Goal: Task Accomplishment & Management: Use online tool/utility

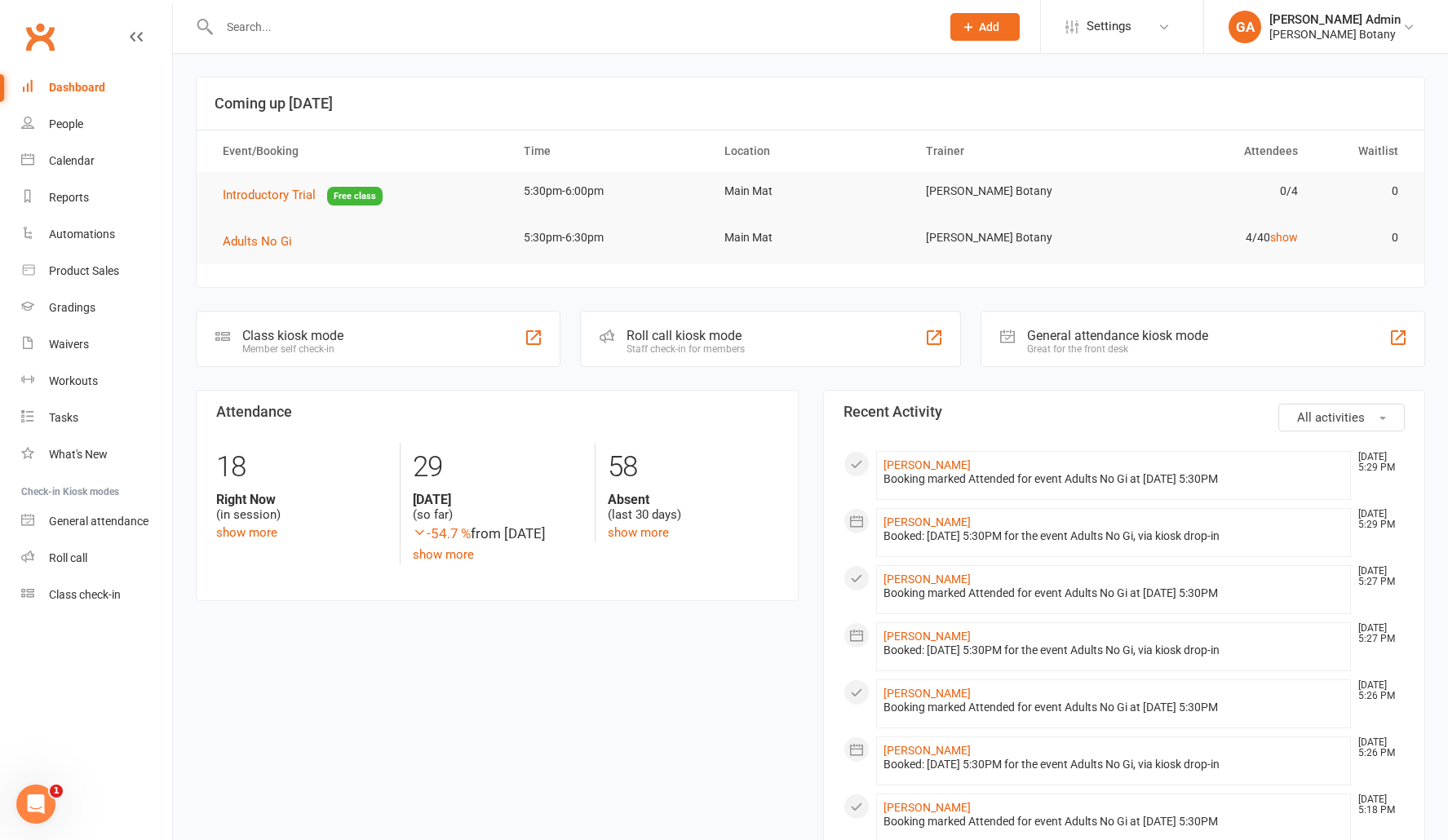
click at [83, 127] on div "People" at bounding box center [66, 124] width 34 height 13
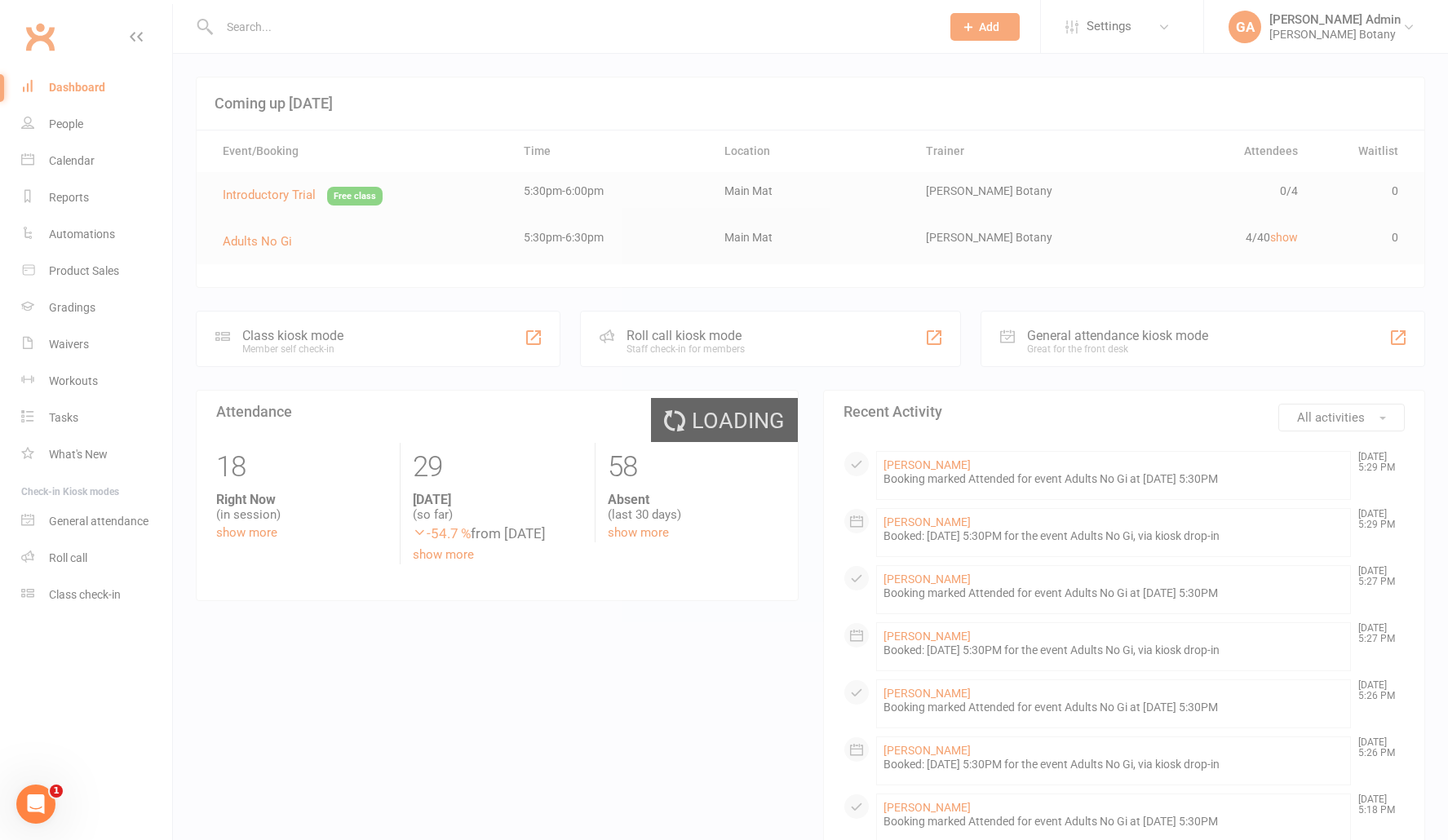
select select "100"
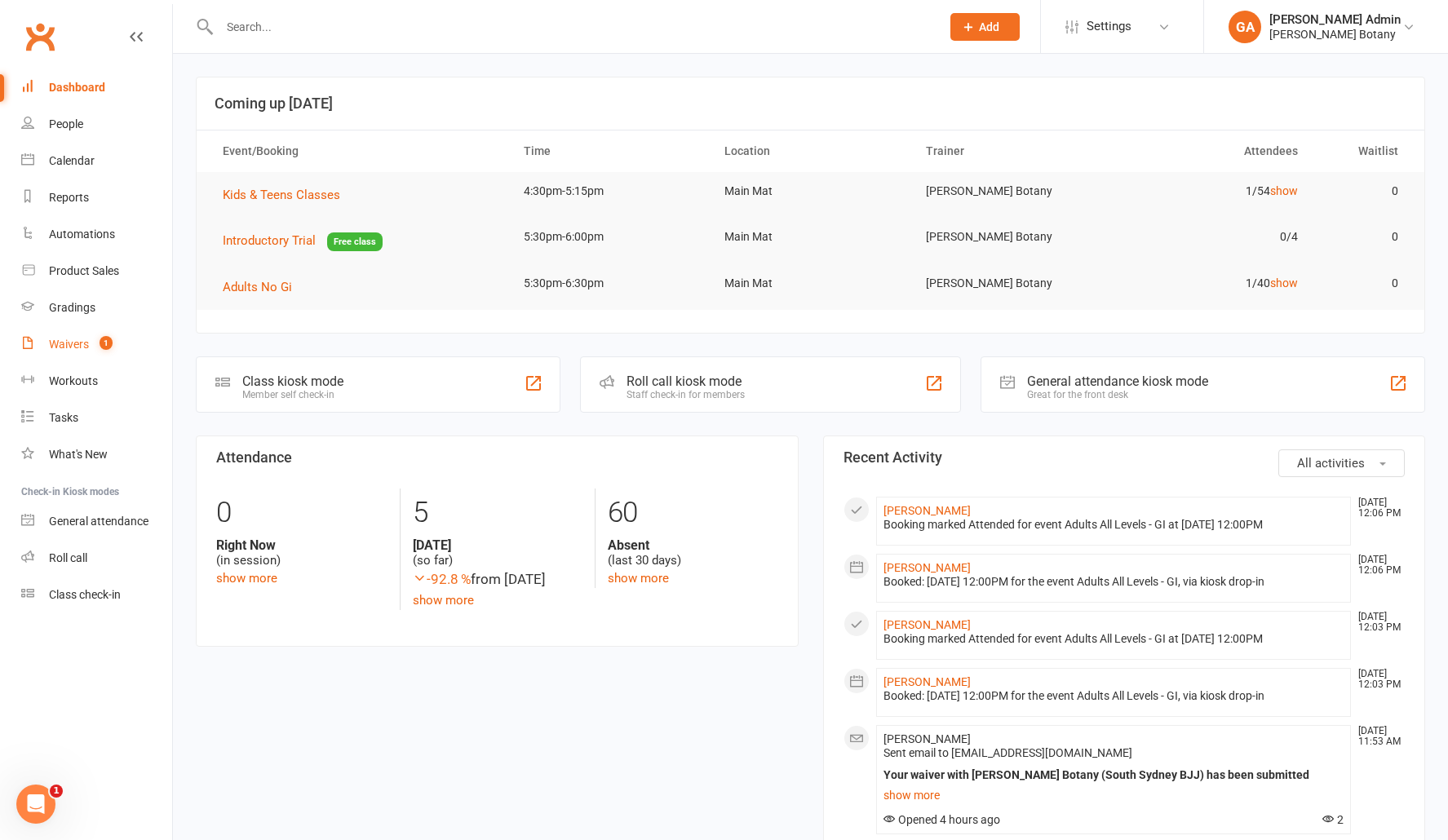
click at [74, 340] on div "Waivers" at bounding box center [69, 344] width 40 height 13
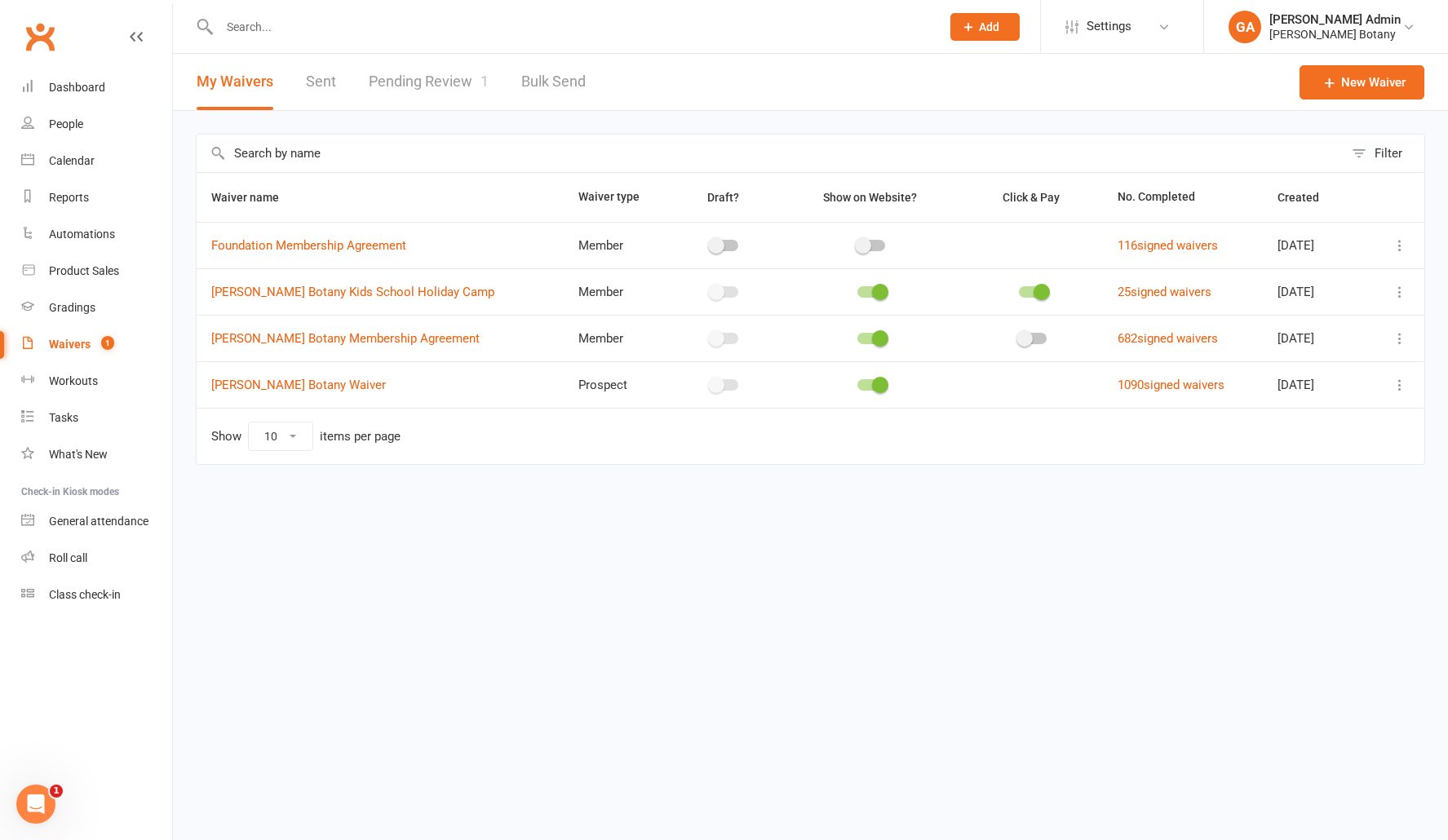
click at [453, 76] on link "Pending Review 1" at bounding box center [429, 82] width 120 height 56
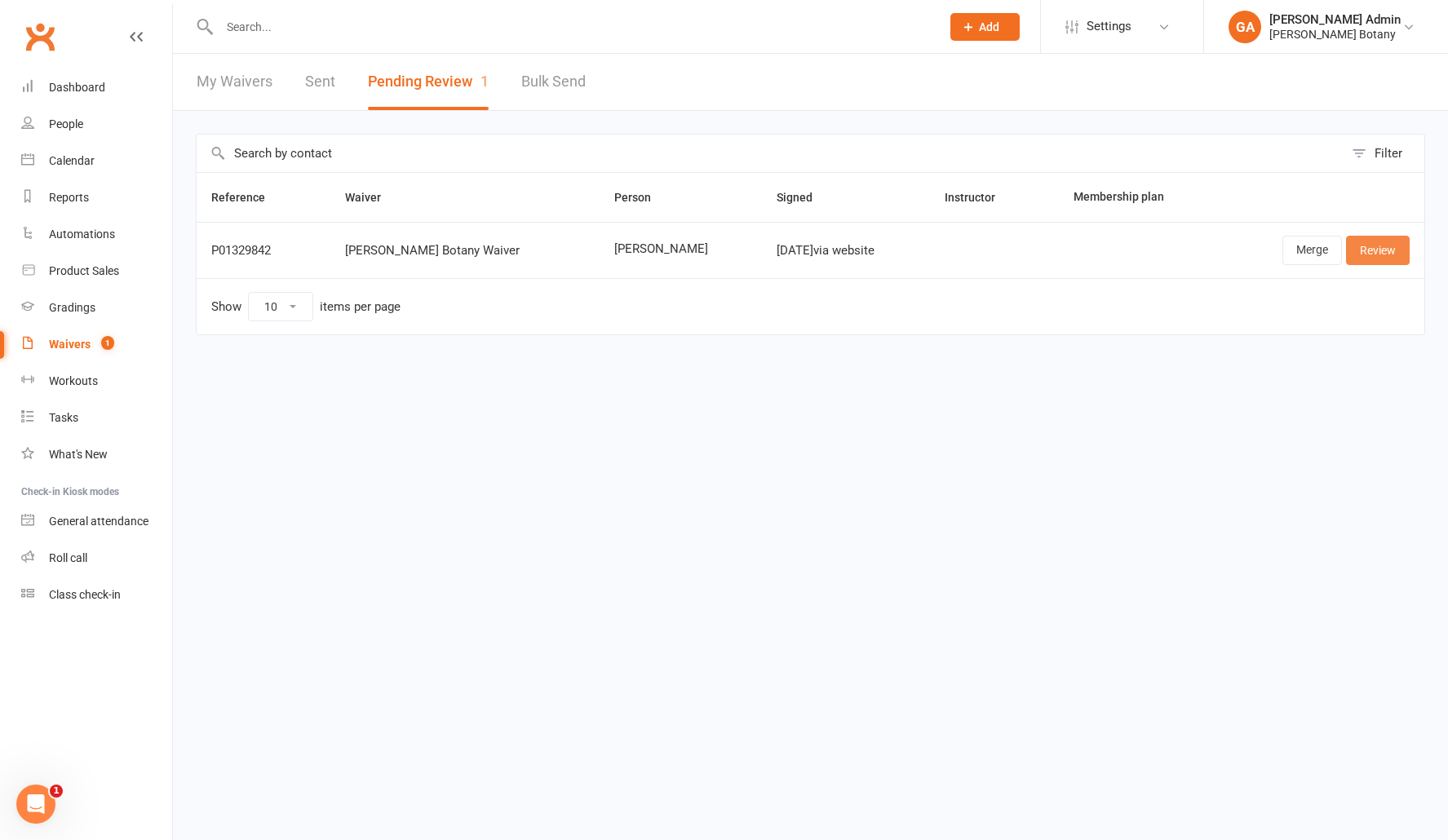
click at [1385, 251] on link "Review" at bounding box center [1378, 249] width 63 height 29
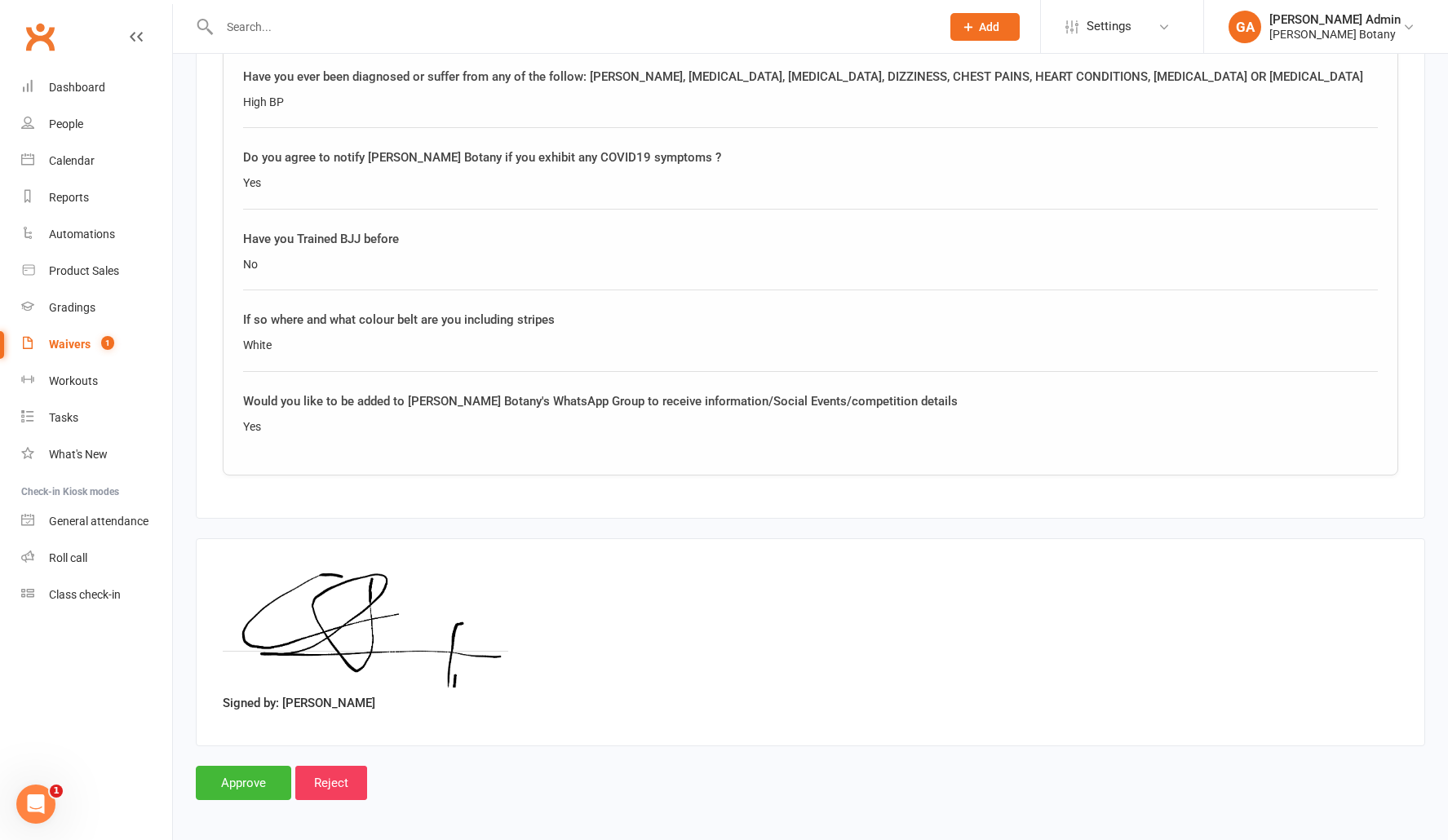
scroll to position [1538, 0]
click at [213, 778] on input "Approve" at bounding box center [243, 784] width 96 height 34
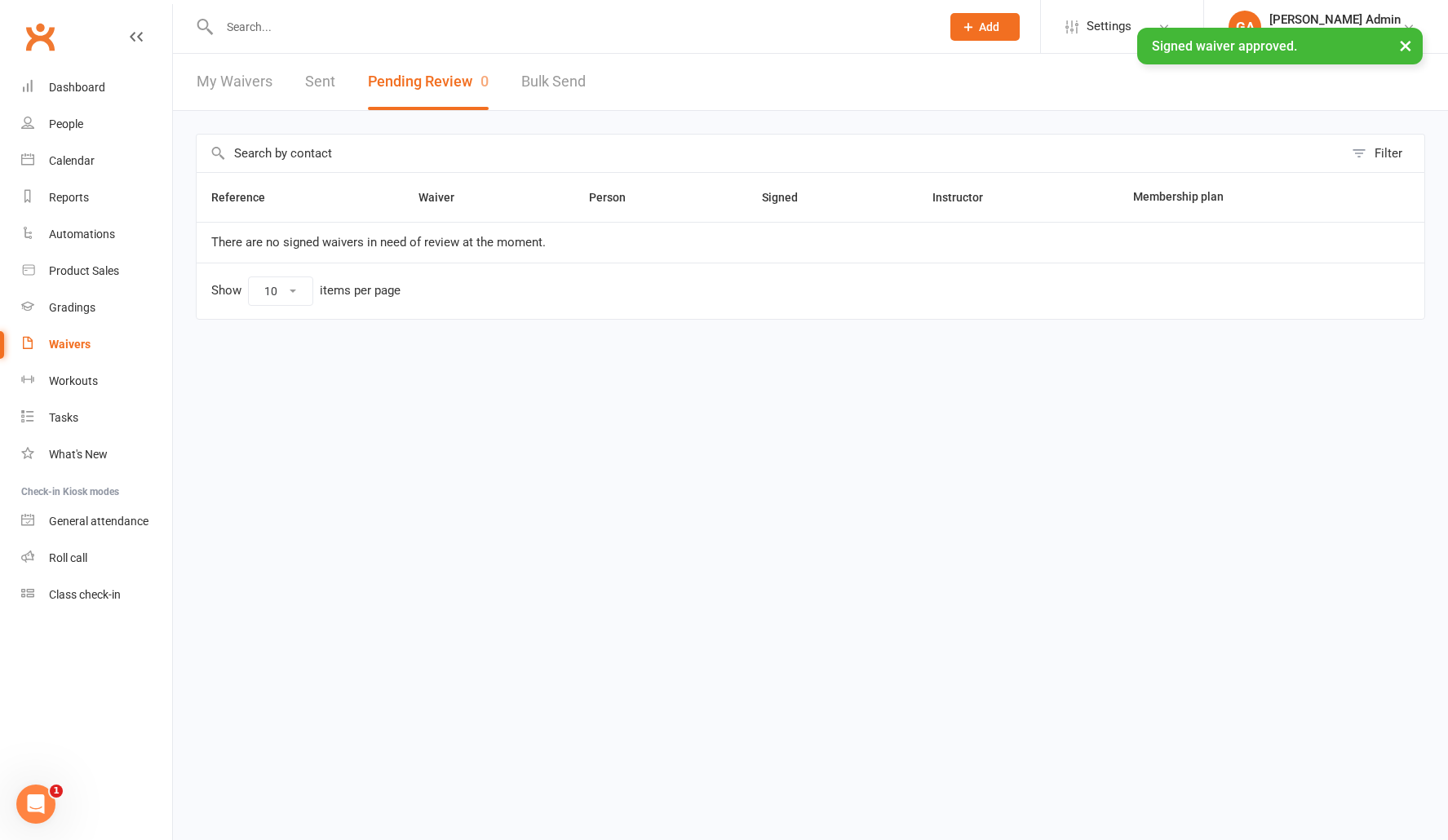
click at [68, 133] on link "People" at bounding box center [97, 125] width 151 height 37
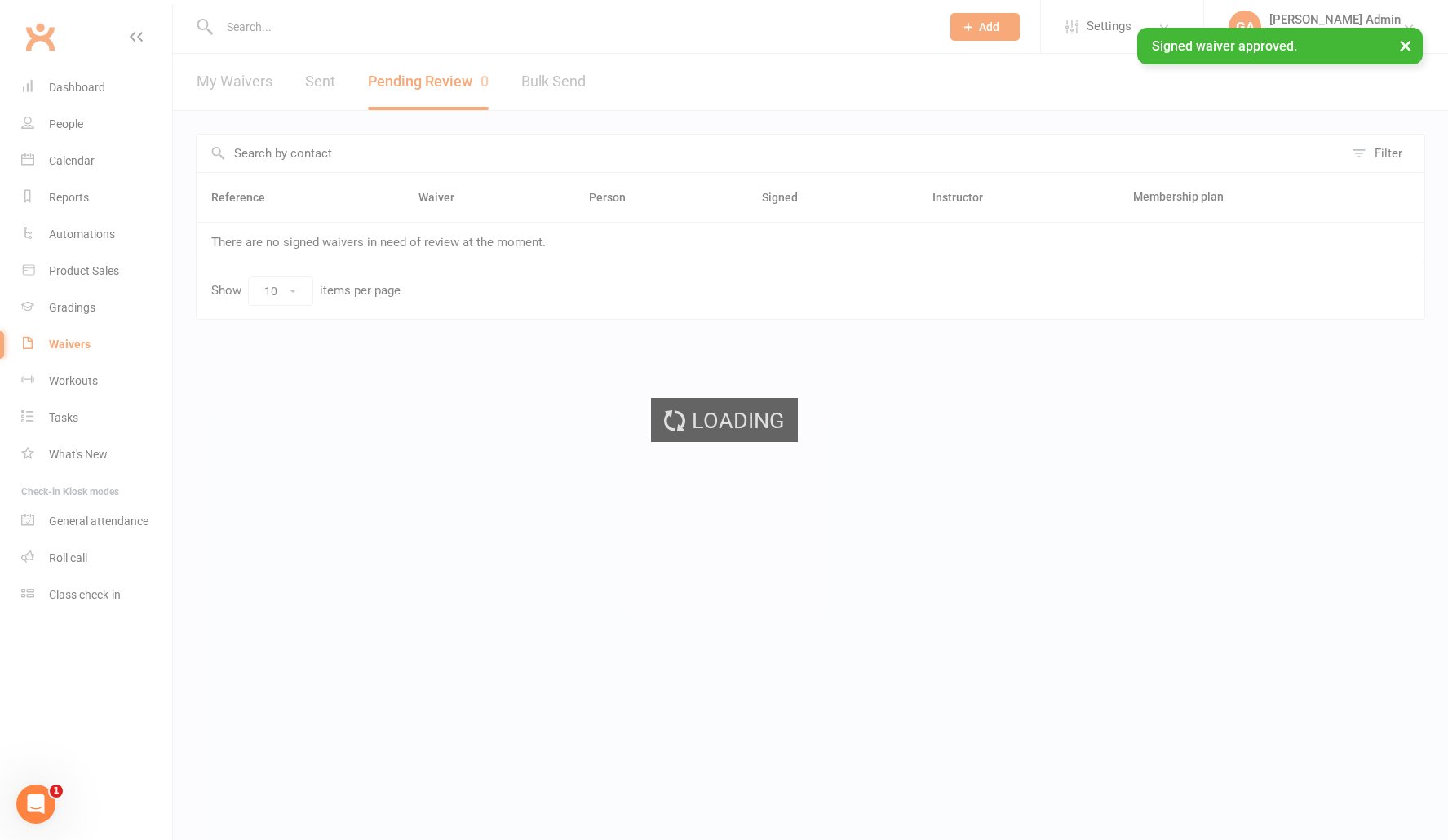
select select "100"
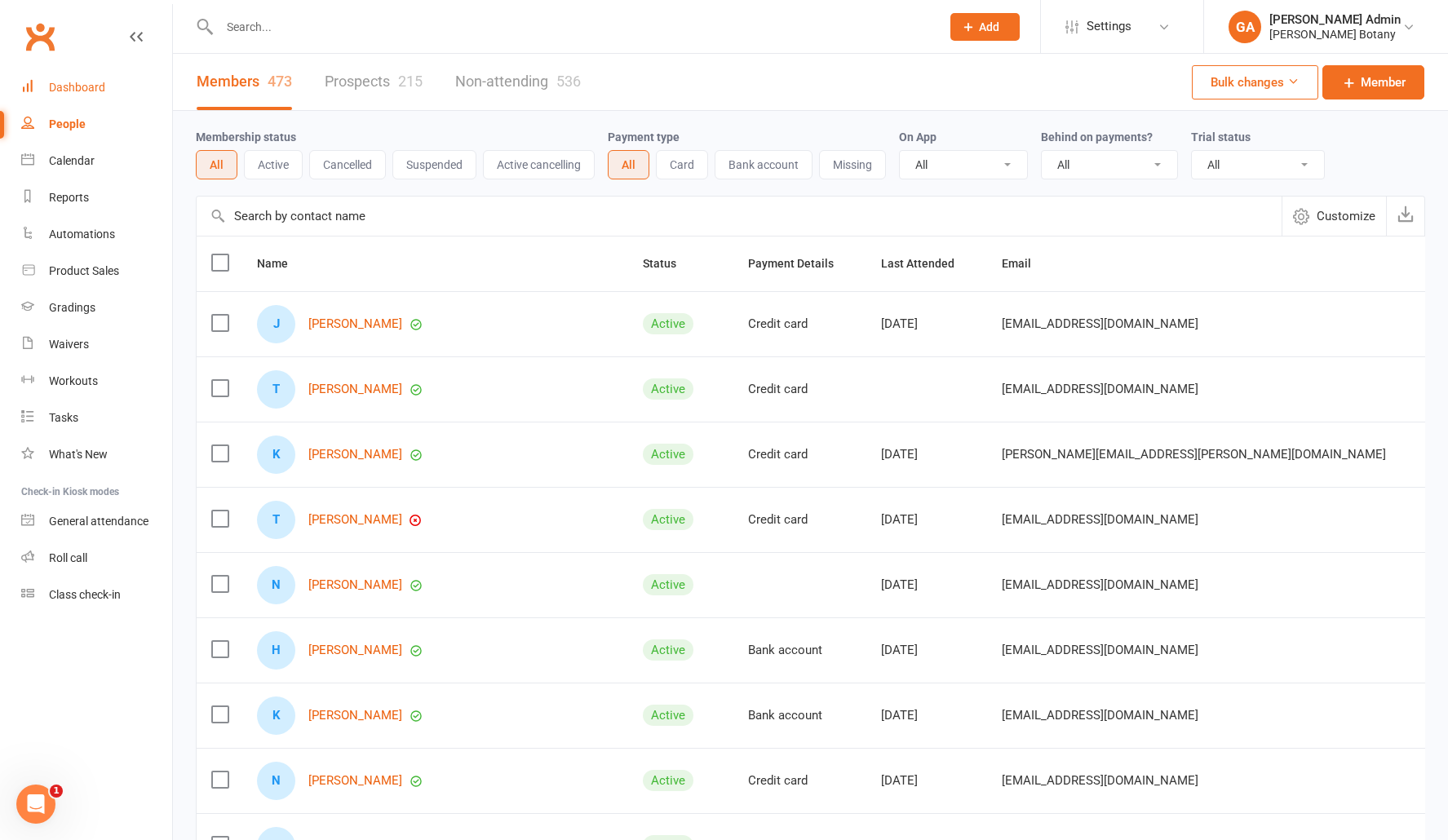
click at [99, 93] on div "Dashboard" at bounding box center [77, 87] width 56 height 13
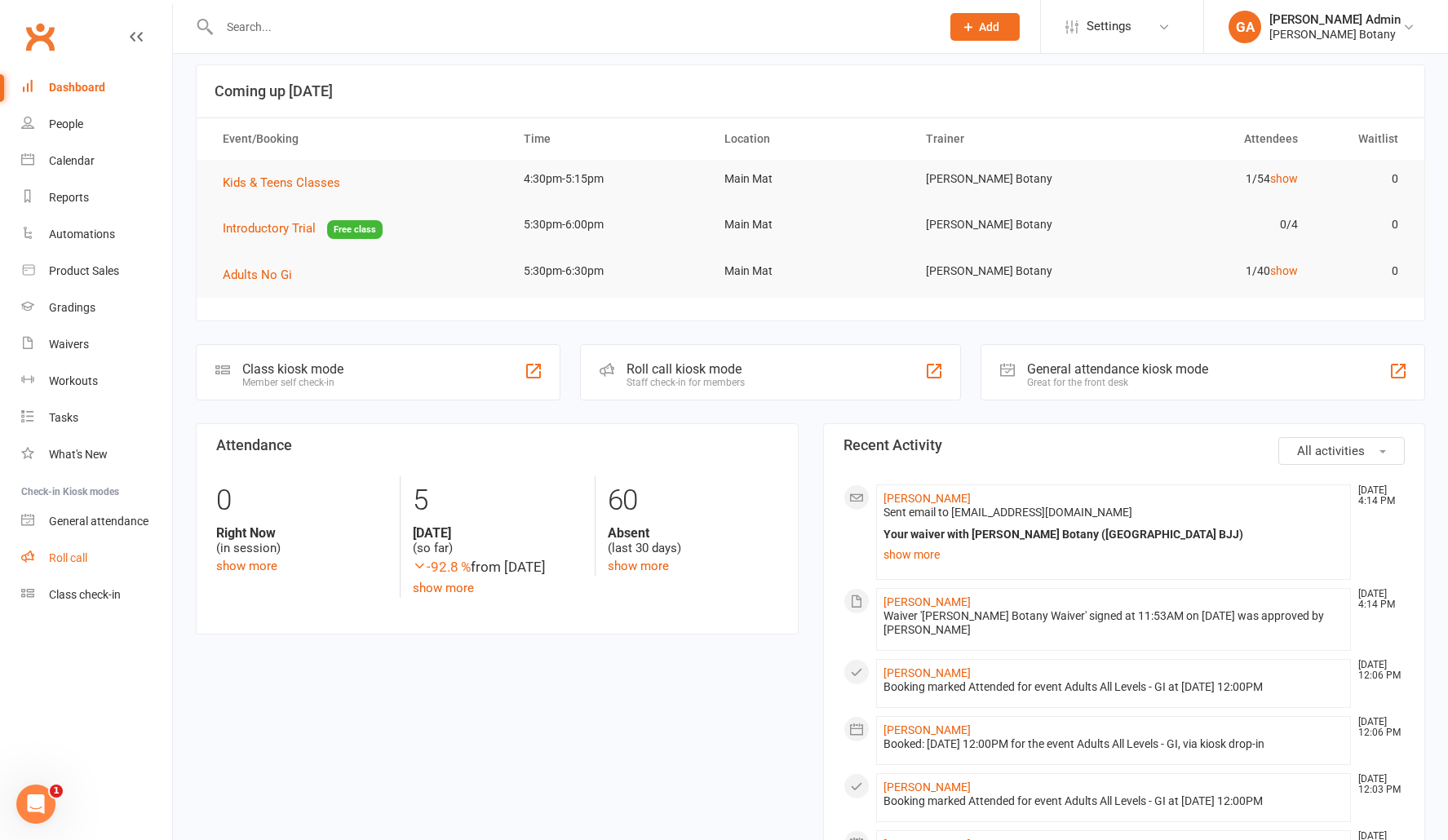
scroll to position [51, 0]
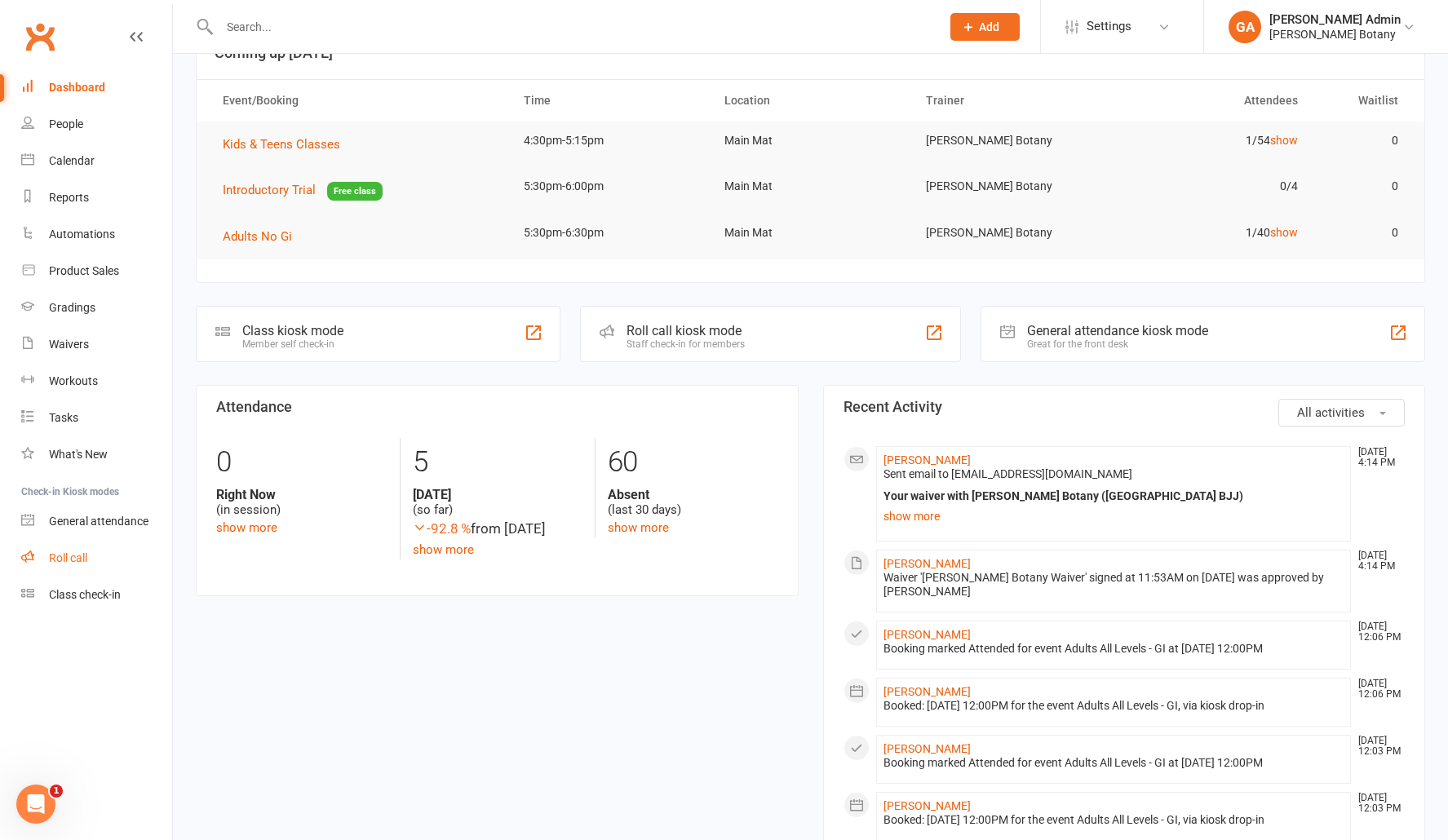
click at [76, 562] on div "Roll call" at bounding box center [68, 557] width 39 height 13
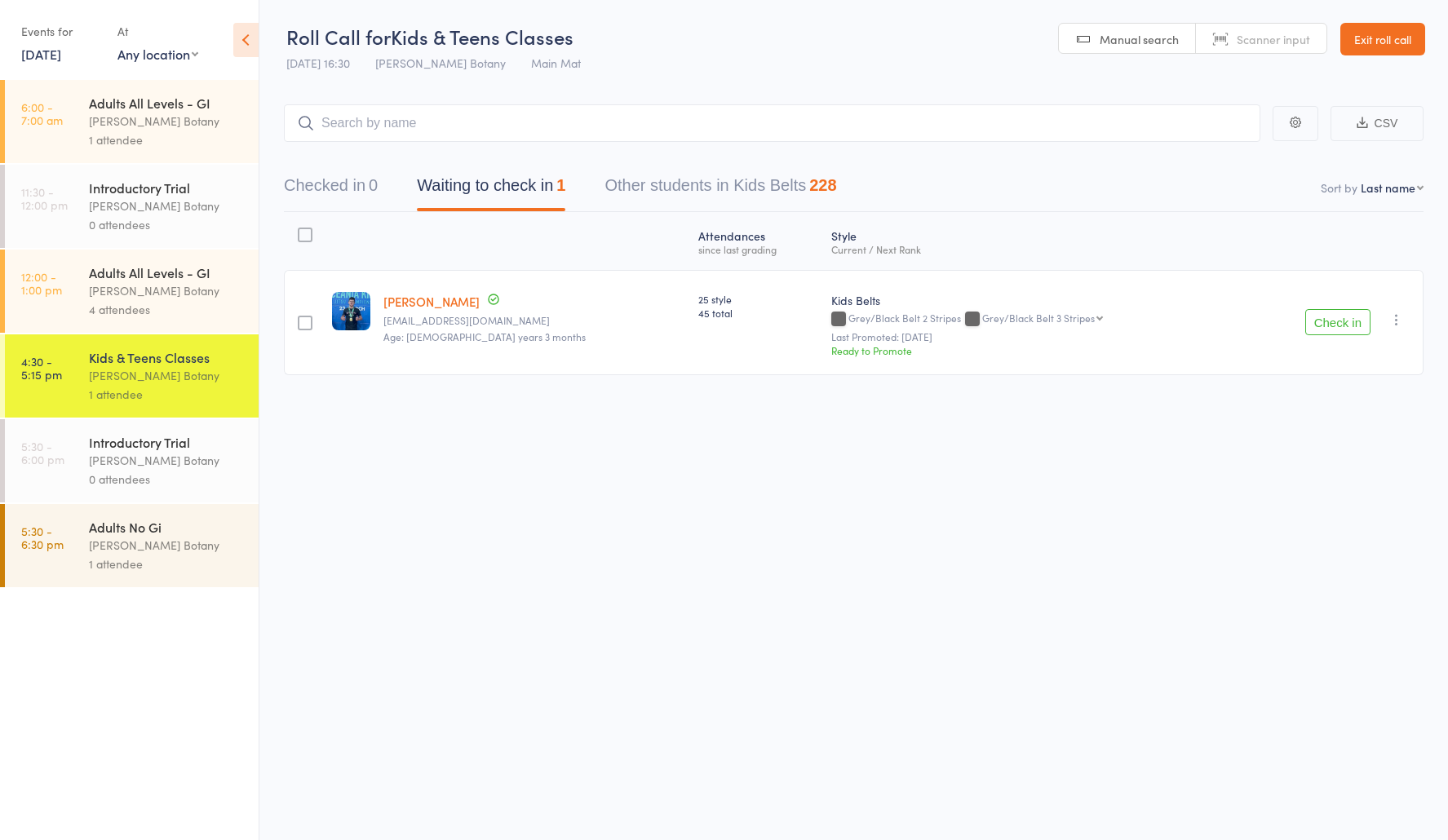
click at [529, 120] on input "search" at bounding box center [772, 123] width 976 height 38
drag, startPoint x: 167, startPoint y: 415, endPoint x: 180, endPoint y: 463, distance: 49.7
click at [167, 415] on div "Kids & Teens Classes [PERSON_NAME] Botany 1 attendee" at bounding box center [173, 376] width 169 height 83
click at [136, 381] on div "[PERSON_NAME] Botany" at bounding box center [166, 375] width 155 height 18
click at [363, 120] on input "search" at bounding box center [772, 123] width 976 height 38
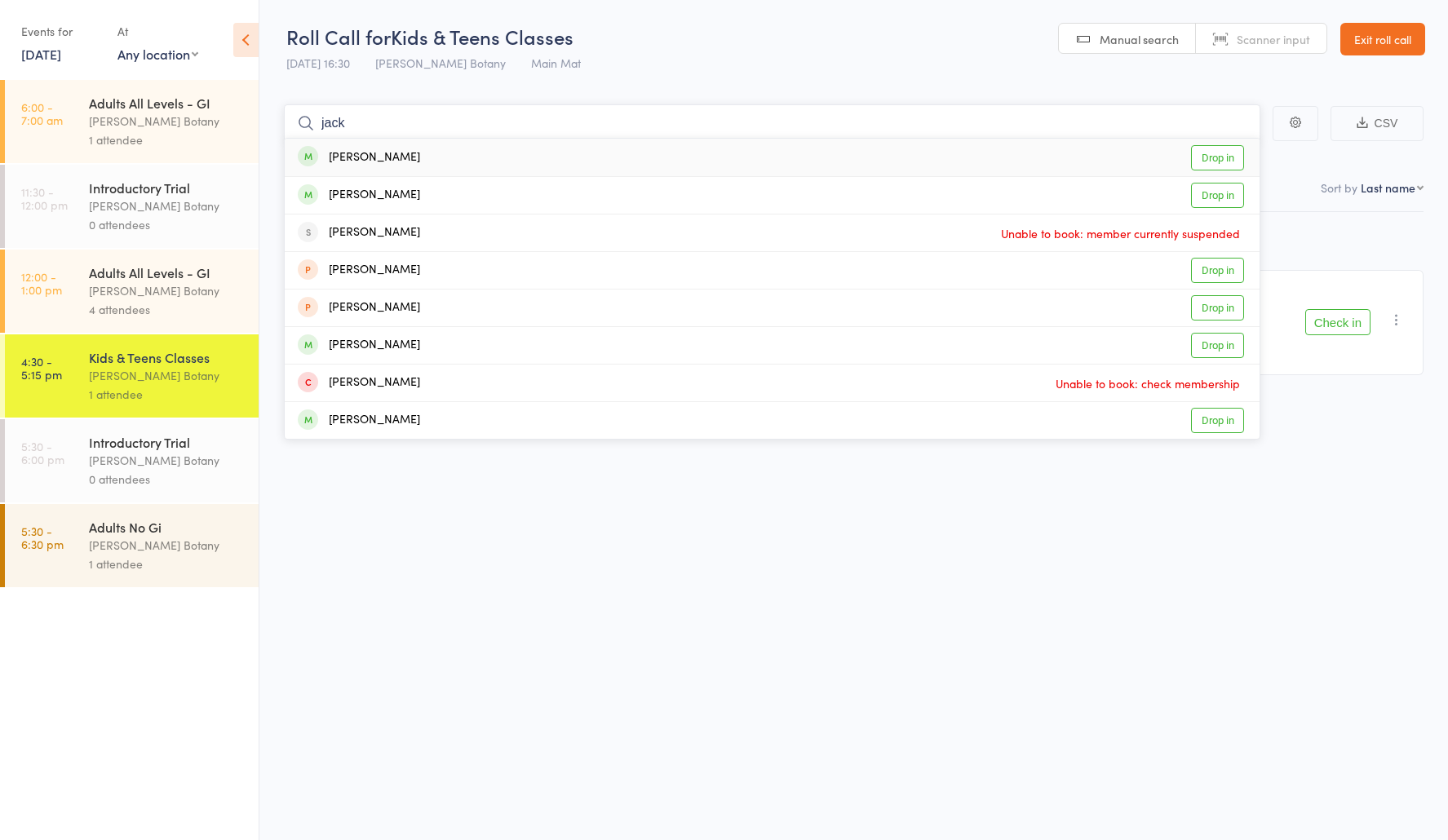
type input "jack"
click at [1221, 162] on link "Drop in" at bounding box center [1217, 157] width 53 height 25
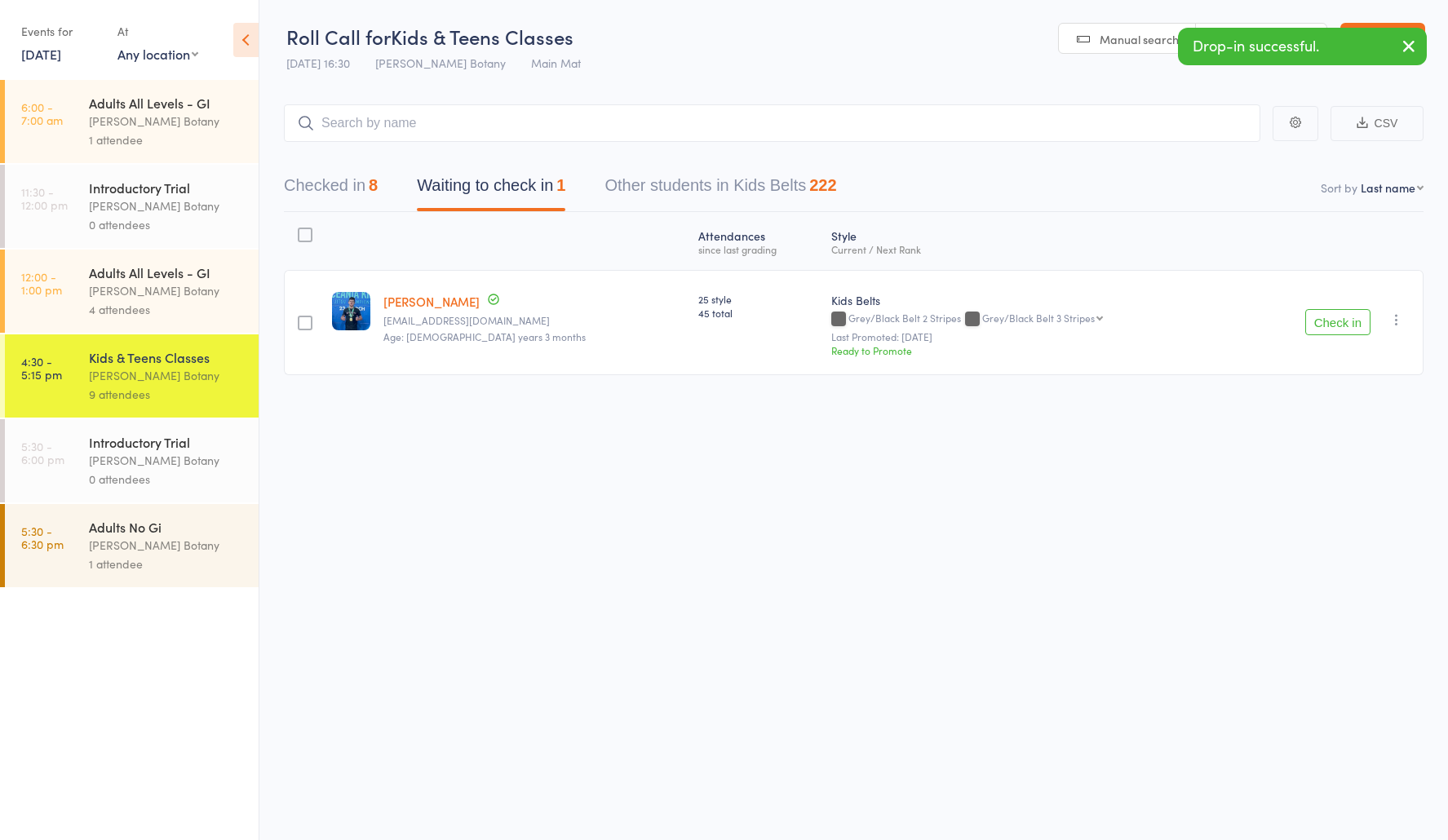
click at [140, 376] on div "[PERSON_NAME] Botany" at bounding box center [166, 375] width 155 height 18
click at [340, 192] on button "Checked in 8" at bounding box center [330, 189] width 94 height 43
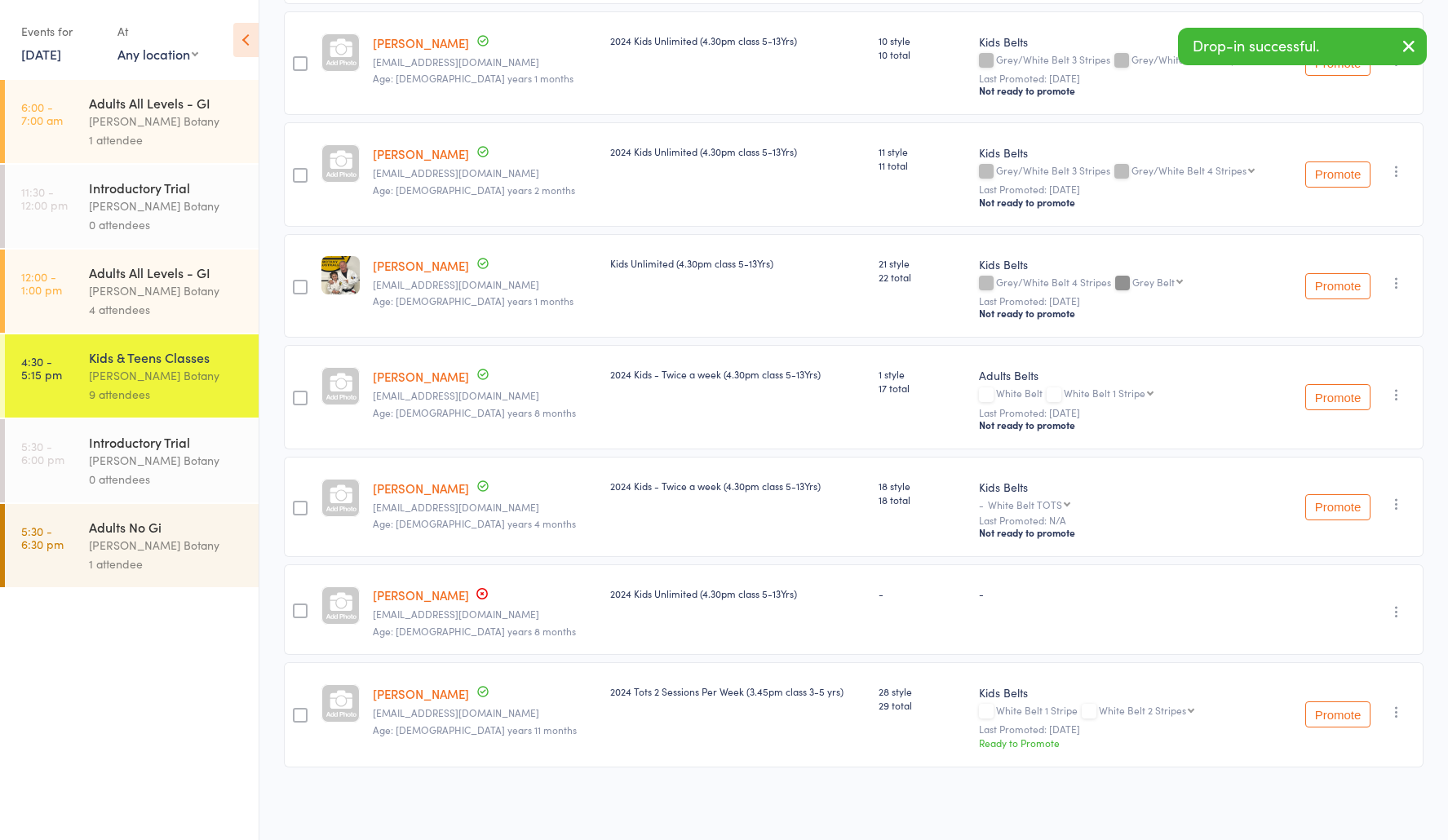
scroll to position [372, 0]
click at [1401, 398] on icon "button" at bounding box center [1396, 394] width 17 height 17
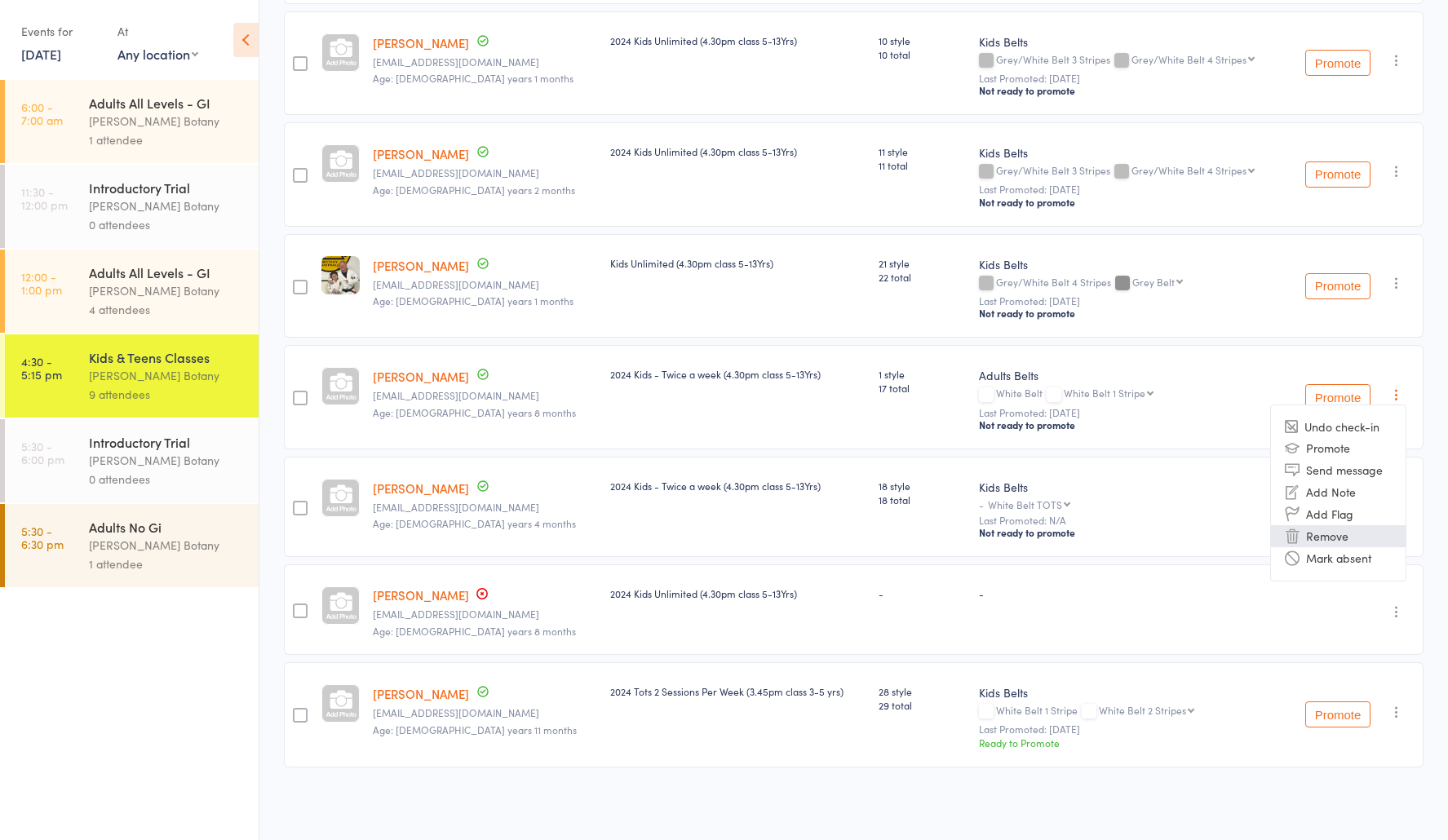
click at [1347, 534] on li "Remove" at bounding box center [1337, 535] width 134 height 22
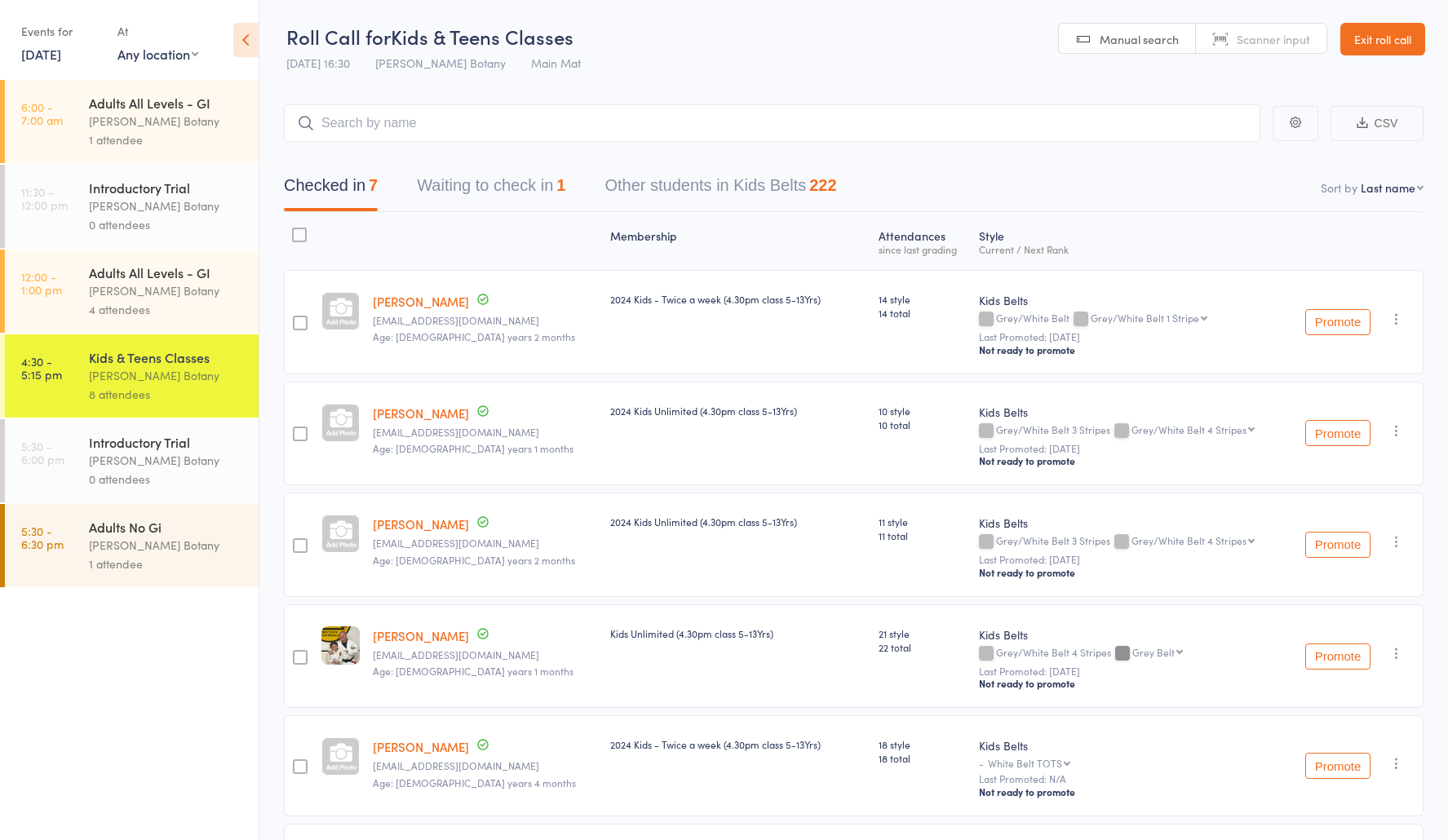
scroll to position [0, 0]
click at [378, 122] on input "search" at bounding box center [772, 123] width 976 height 38
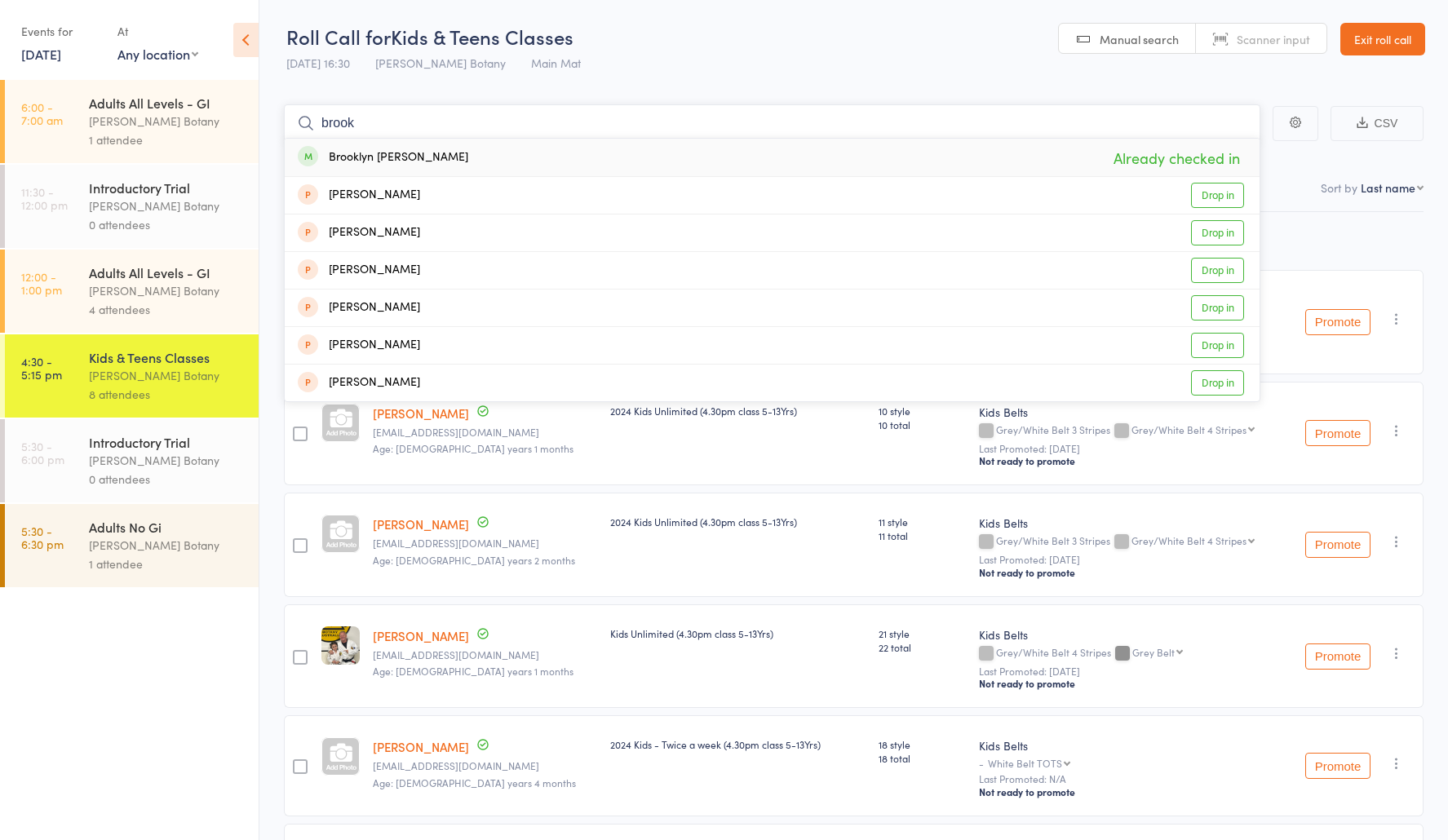
scroll to position [0, 1]
drag, startPoint x: 382, startPoint y: 126, endPoint x: 54, endPoint y: 118, distance: 328.1
click at [54, 118] on div "Roll Call for Kids & Teens Classes [DATE] 16:30 [PERSON_NAME] Botany Main Mat M…" at bounding box center [724, 420] width 1448 height 840
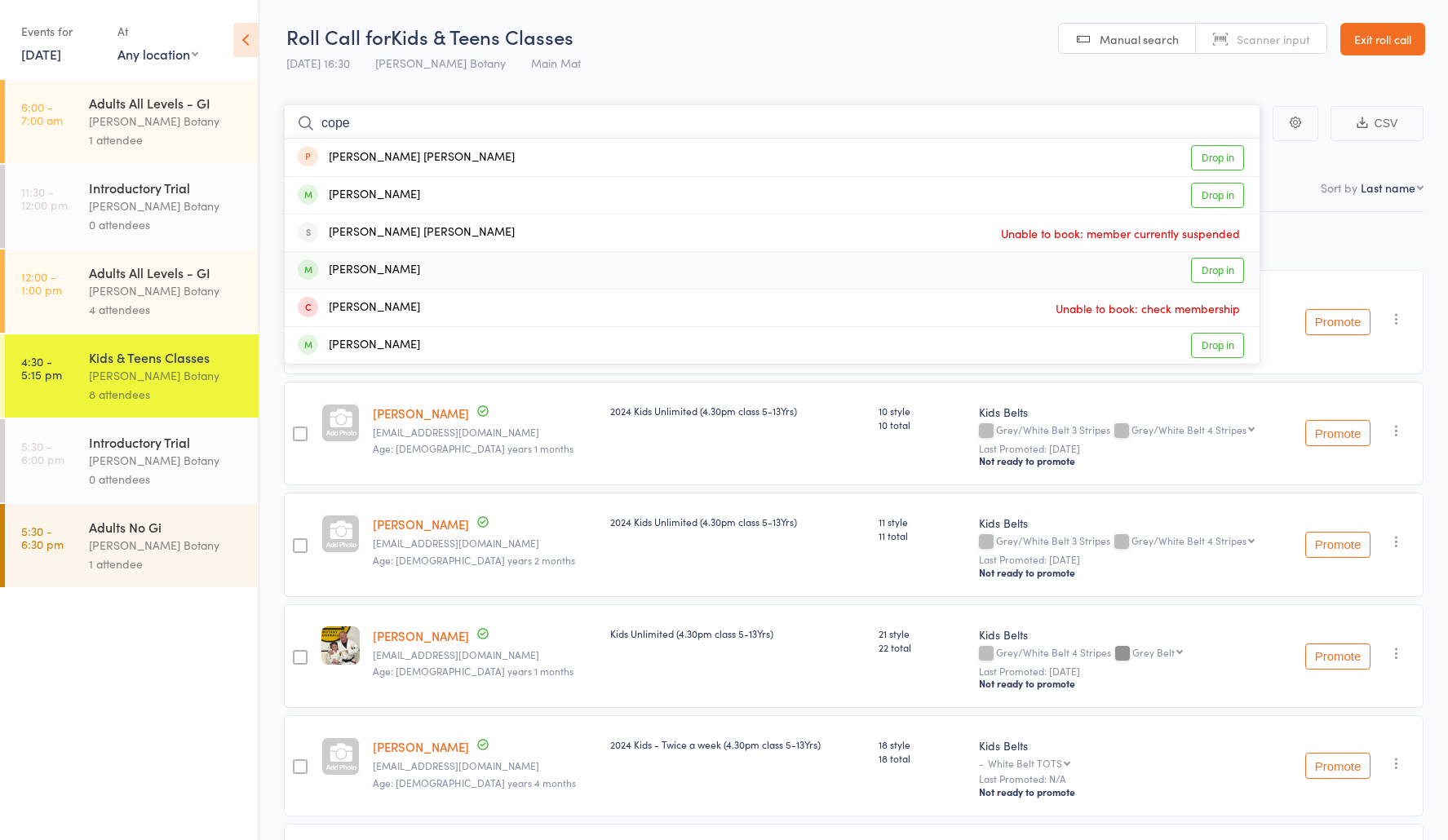
type input "cope"
click at [1215, 276] on link "Drop in" at bounding box center [1217, 270] width 53 height 25
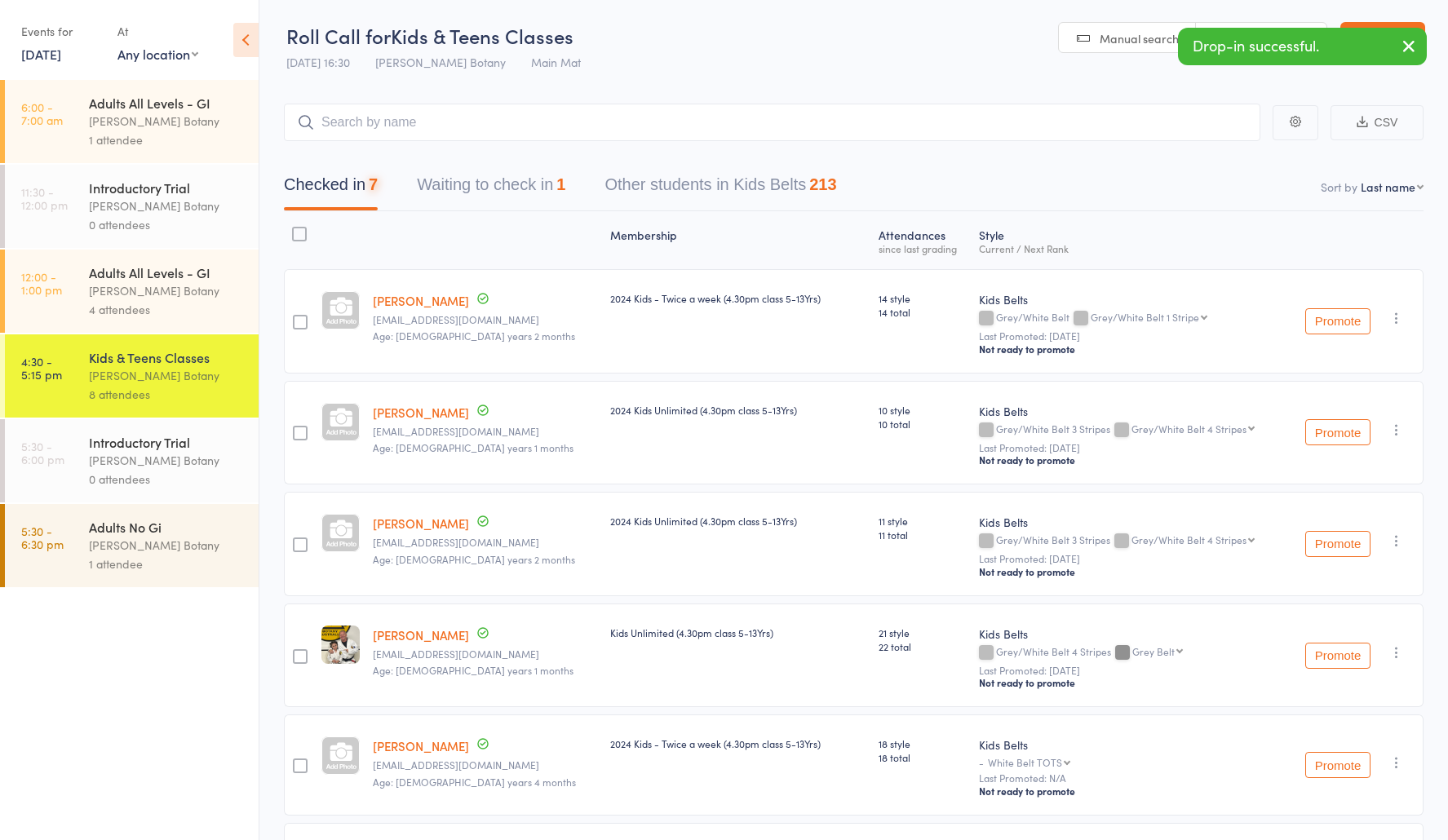
drag, startPoint x: 144, startPoint y: 391, endPoint x: 162, endPoint y: 385, distance: 19.0
click at [144, 391] on div "8 attendees" at bounding box center [166, 393] width 155 height 18
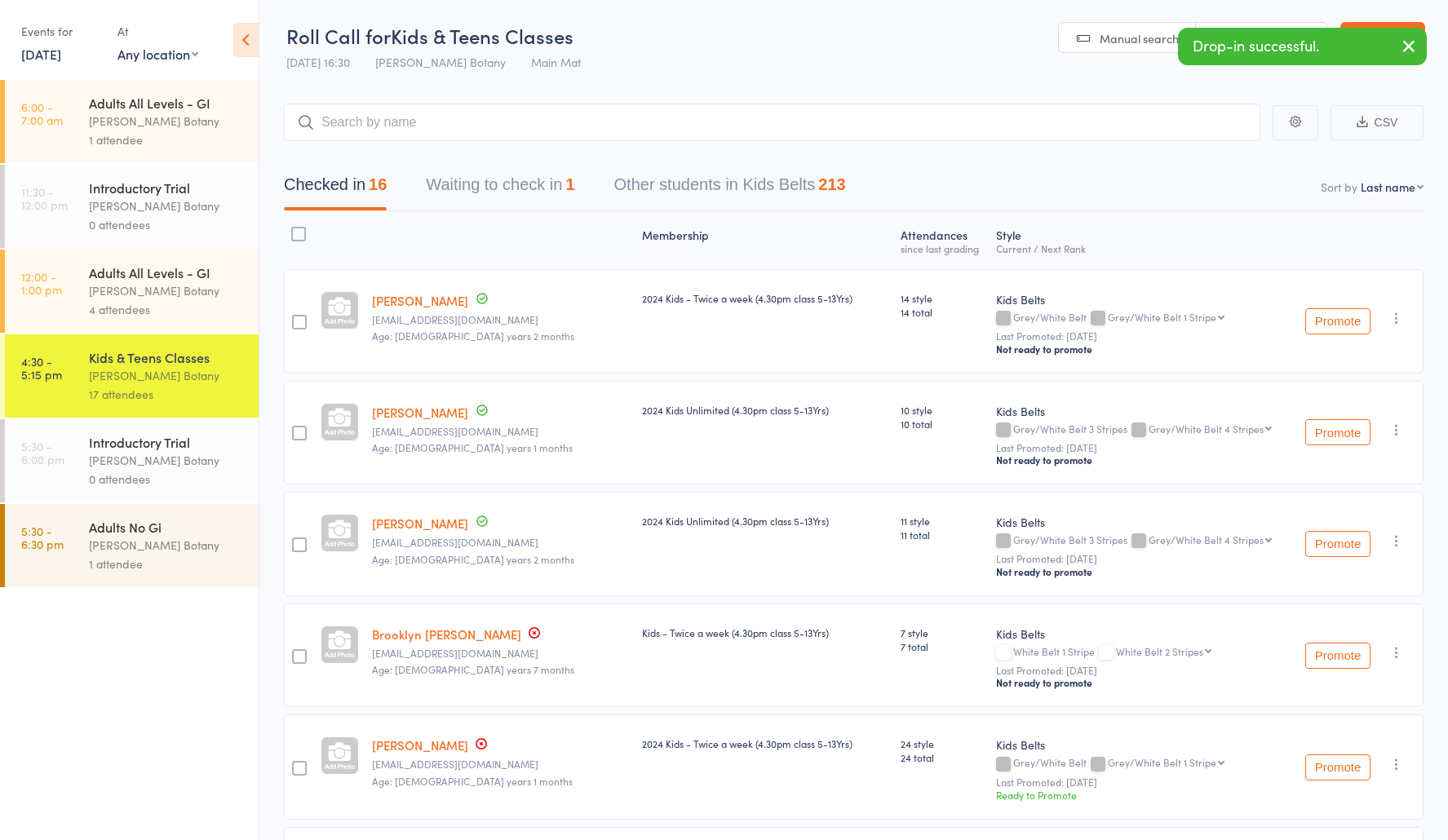
drag, startPoint x: 452, startPoint y: 197, endPoint x: 442, endPoint y: 202, distance: 11.2
click at [452, 197] on button "Waiting to check in 1" at bounding box center [500, 188] width 148 height 43
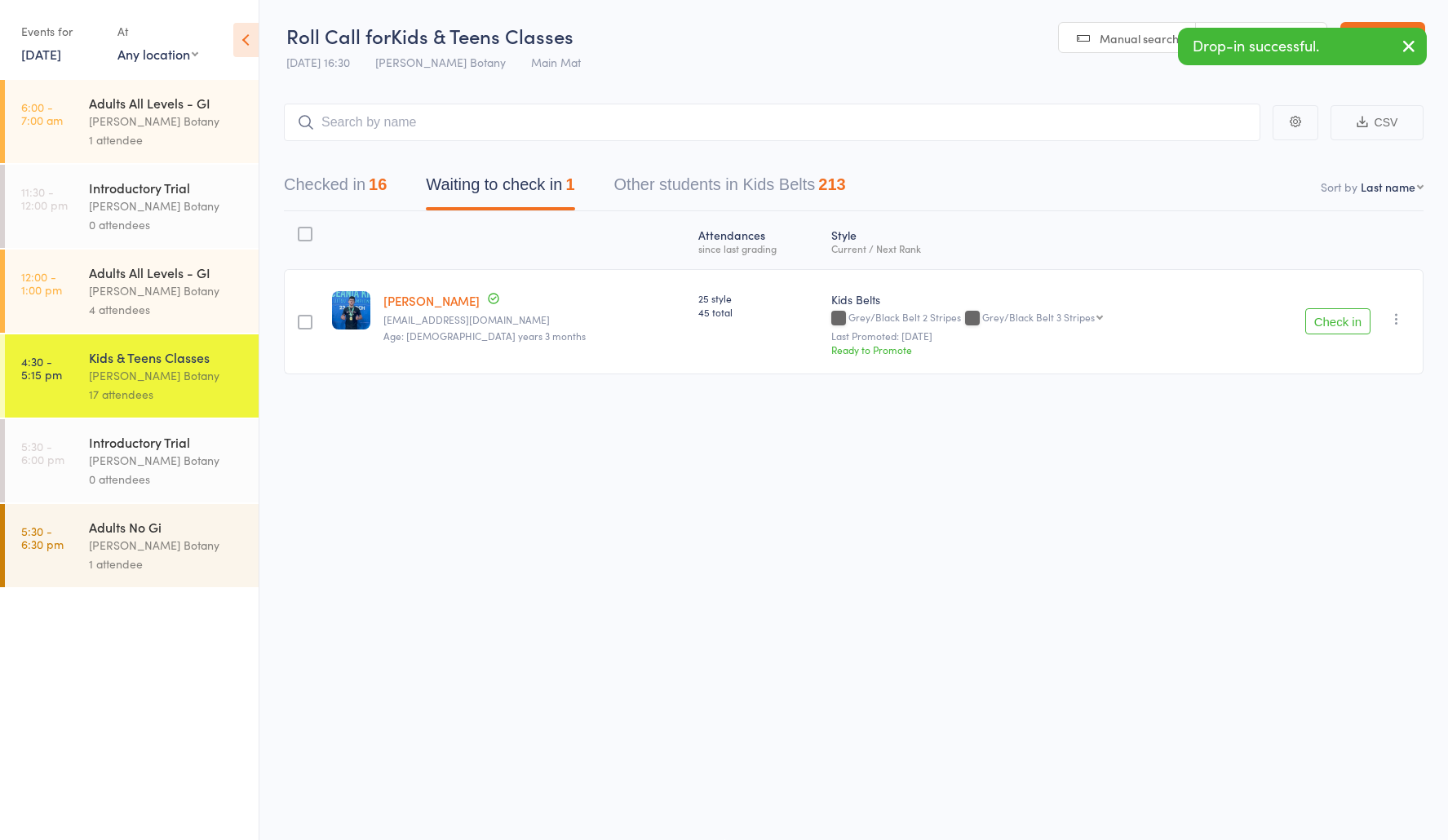
click at [362, 182] on button "Checked in 16" at bounding box center [335, 188] width 103 height 43
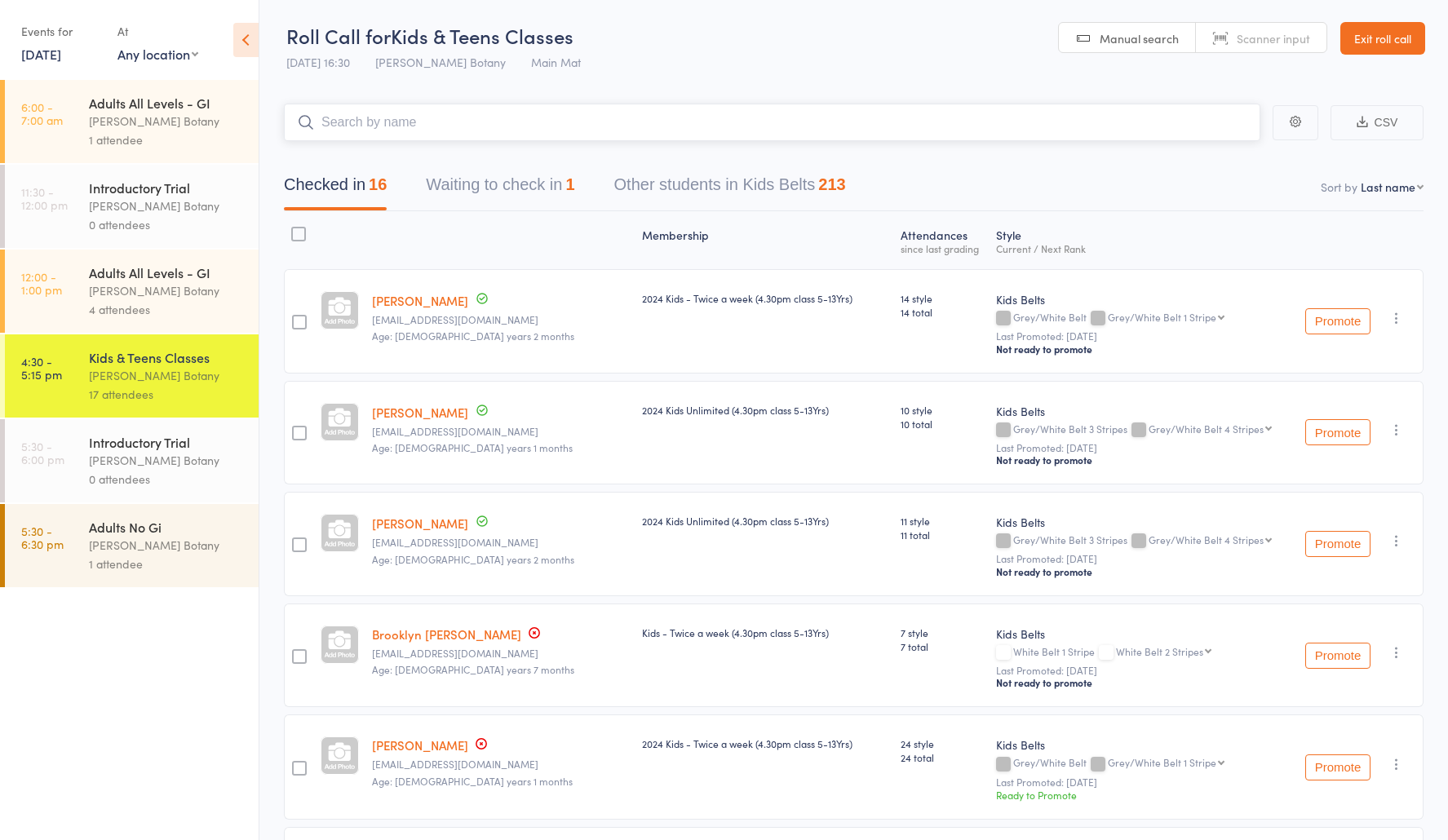
click at [479, 114] on input "search" at bounding box center [772, 122] width 976 height 38
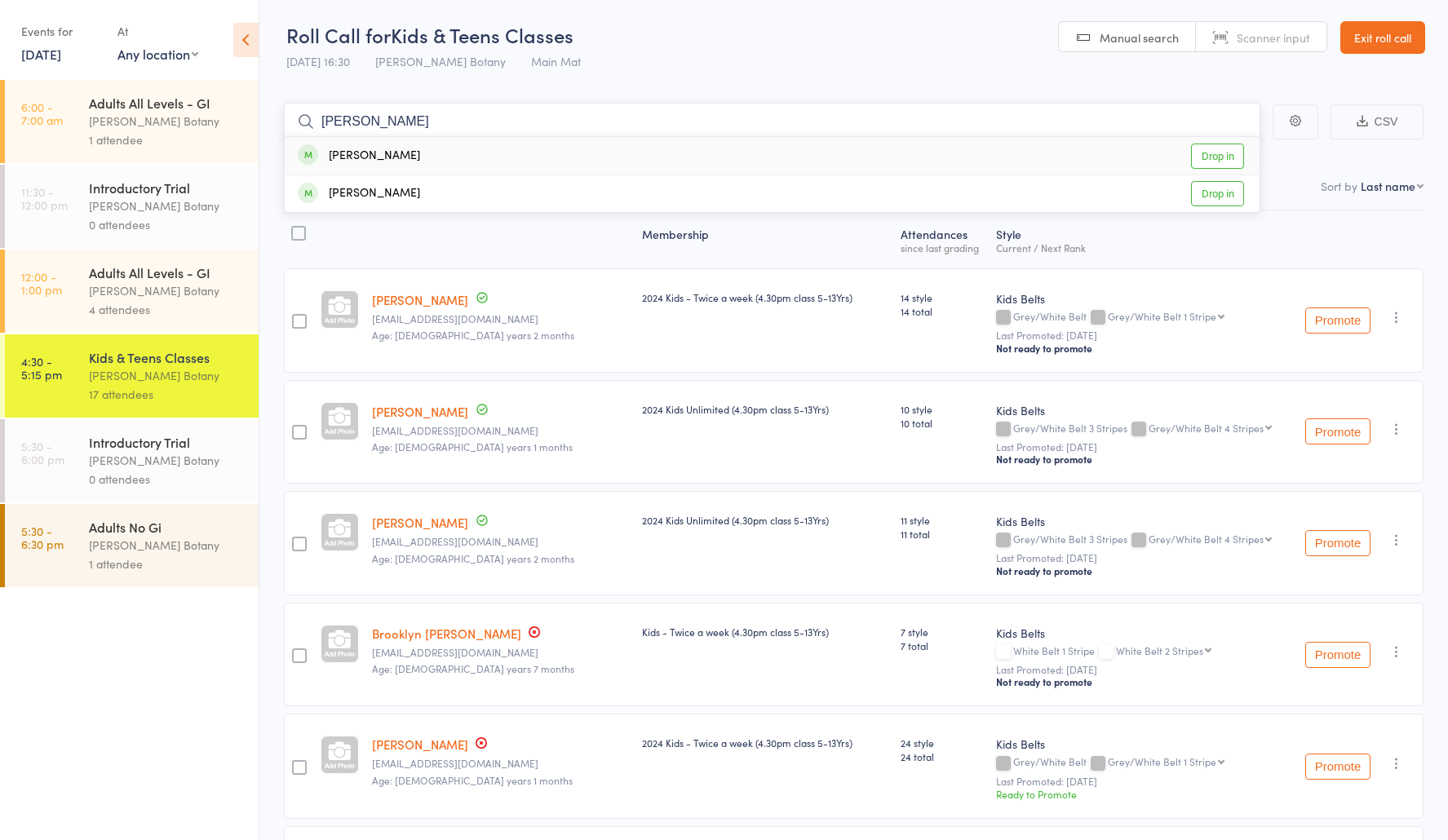
scroll to position [3, 0]
type input "[PERSON_NAME]"
click at [1229, 162] on link "Drop in" at bounding box center [1217, 155] width 53 height 25
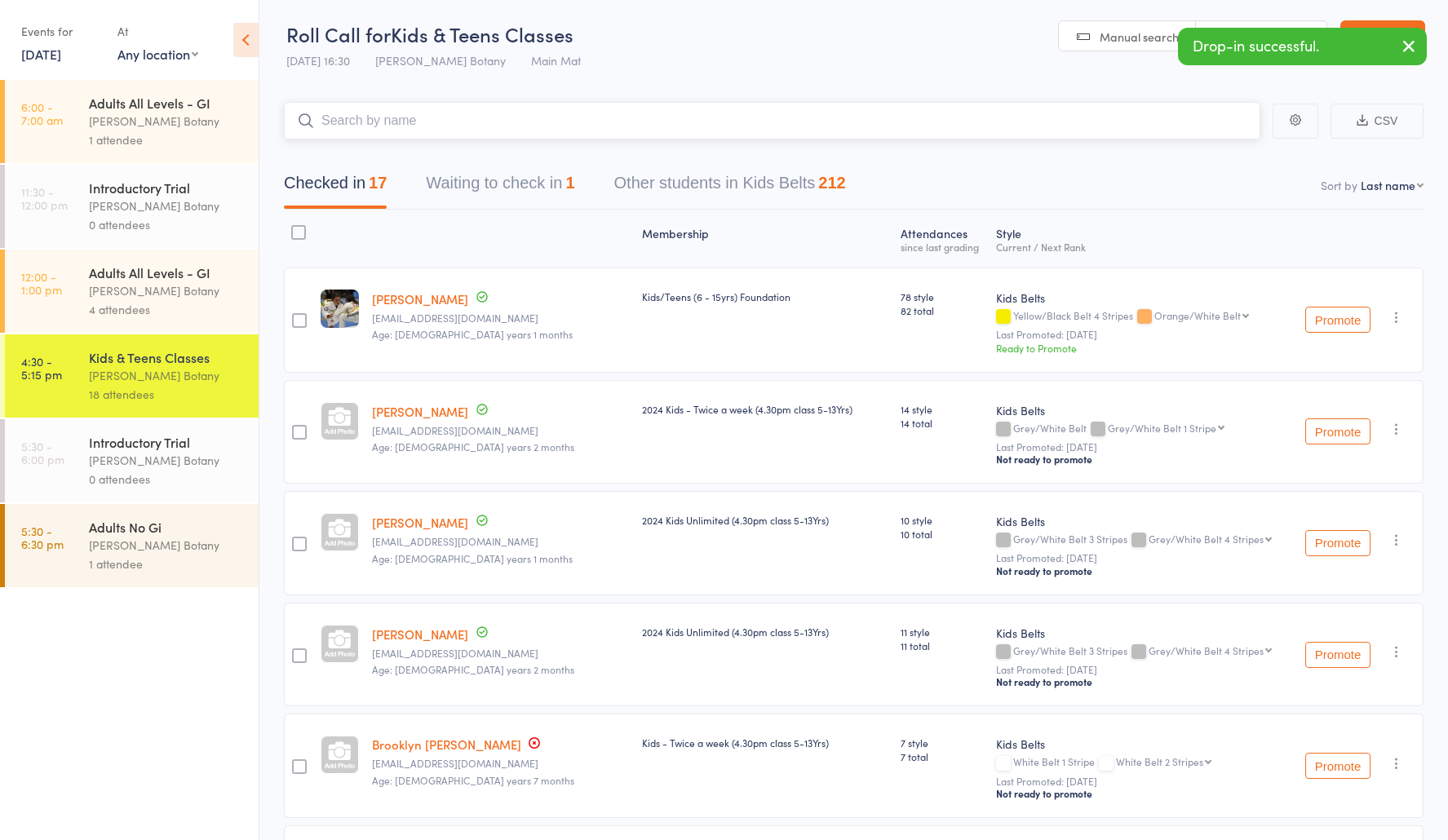
click at [845, 128] on input "search" at bounding box center [772, 120] width 976 height 38
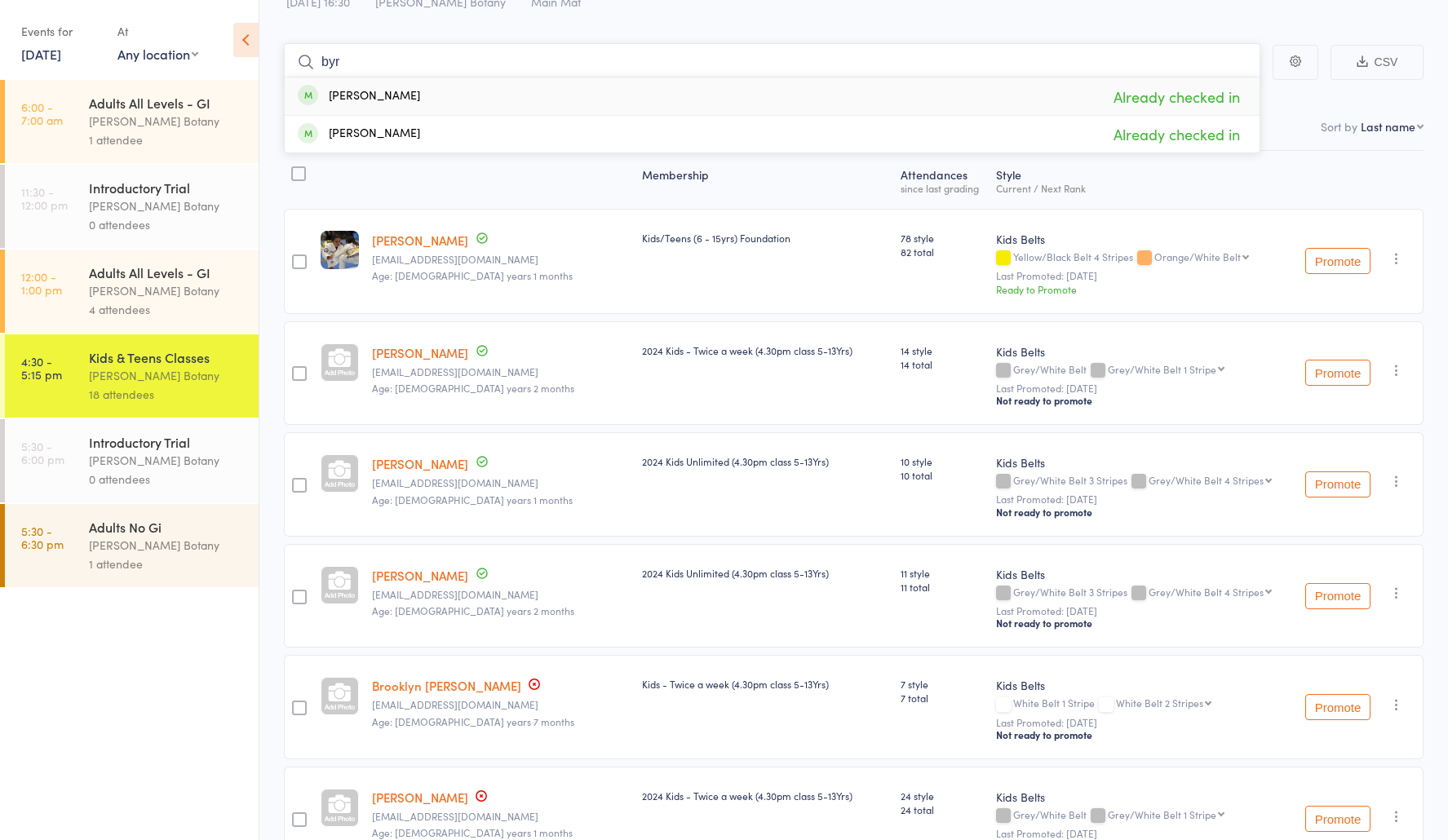
scroll to position [62, 0]
click at [523, 61] on input "byr" at bounding box center [772, 61] width 976 height 38
type input "b"
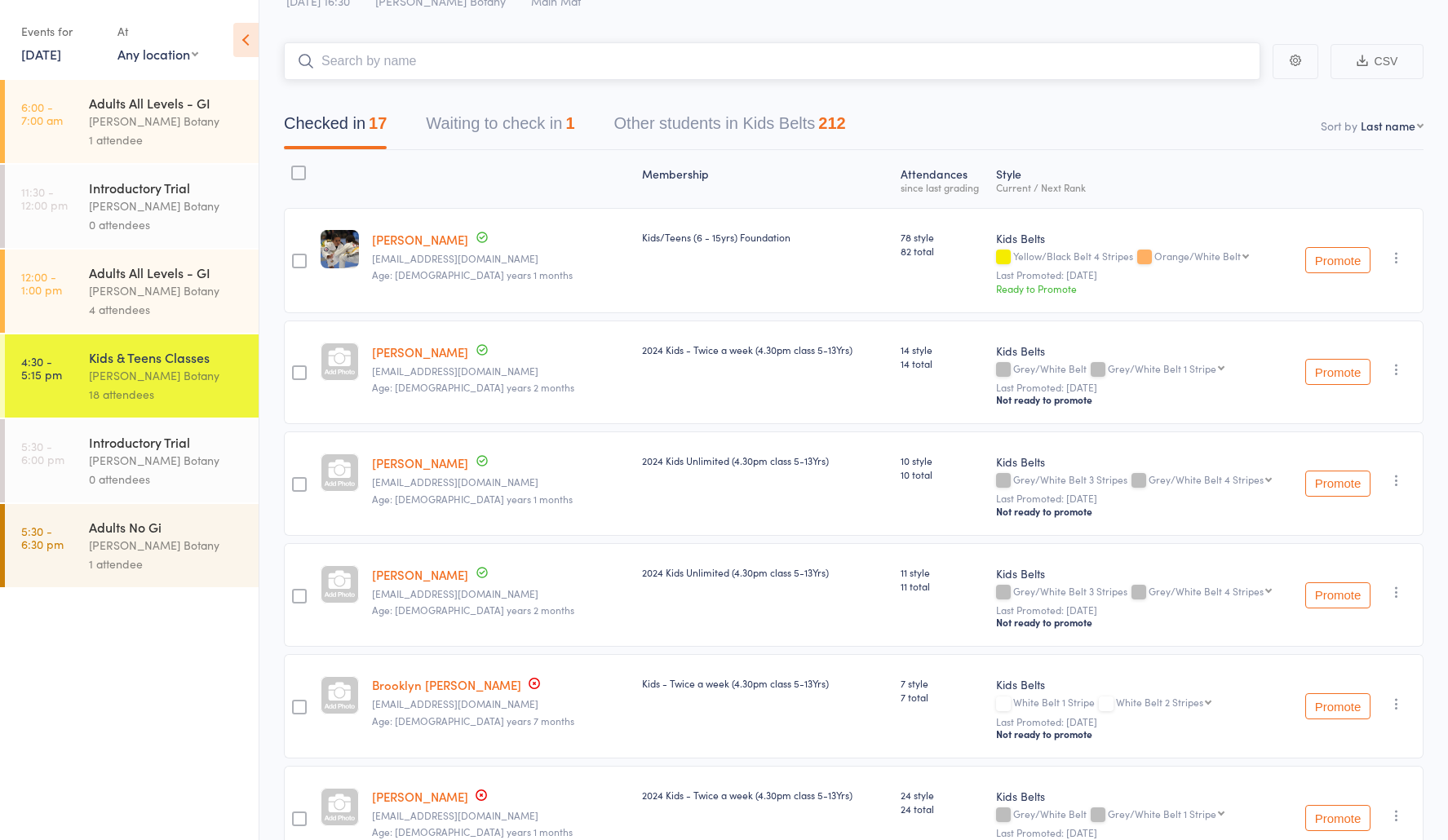
click at [473, 132] on button "Waiting to check in 1" at bounding box center [500, 127] width 148 height 43
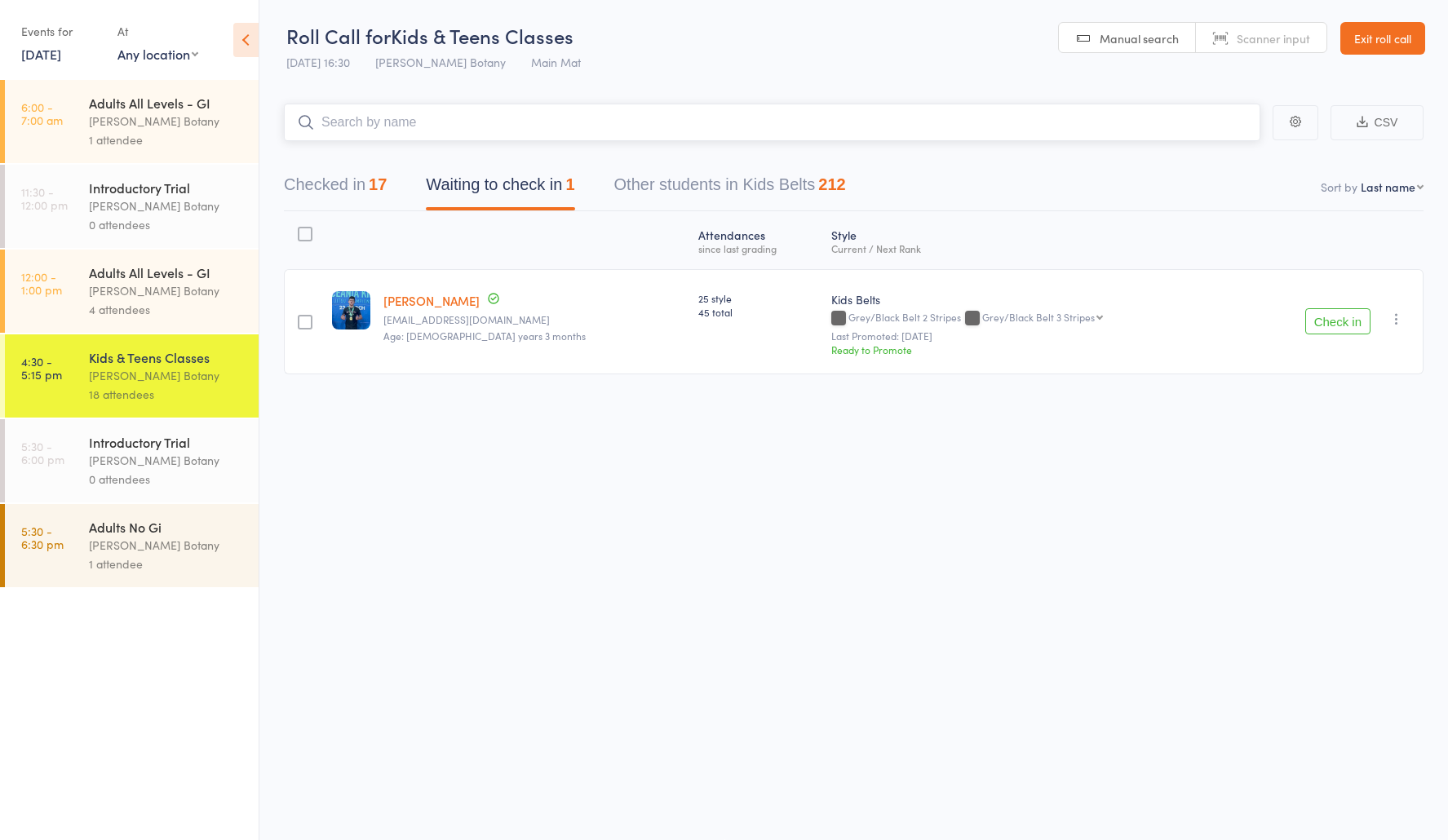
scroll to position [1, 0]
click at [1395, 328] on button "button" at bounding box center [1396, 319] width 19 height 19
click at [1358, 470] on li "Remove" at bounding box center [1337, 460] width 134 height 22
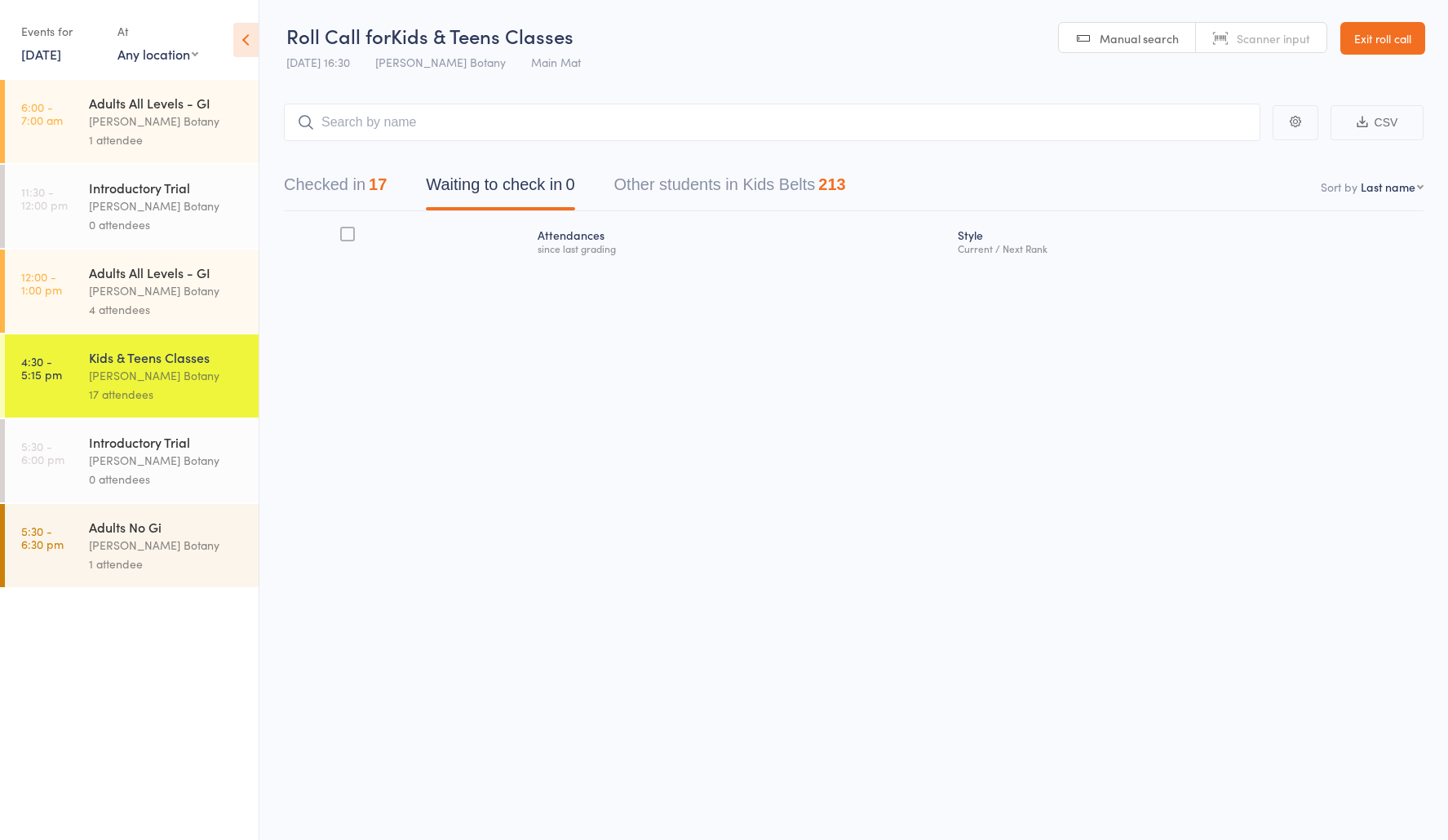
click at [316, 189] on button "Checked in 17" at bounding box center [335, 188] width 103 height 43
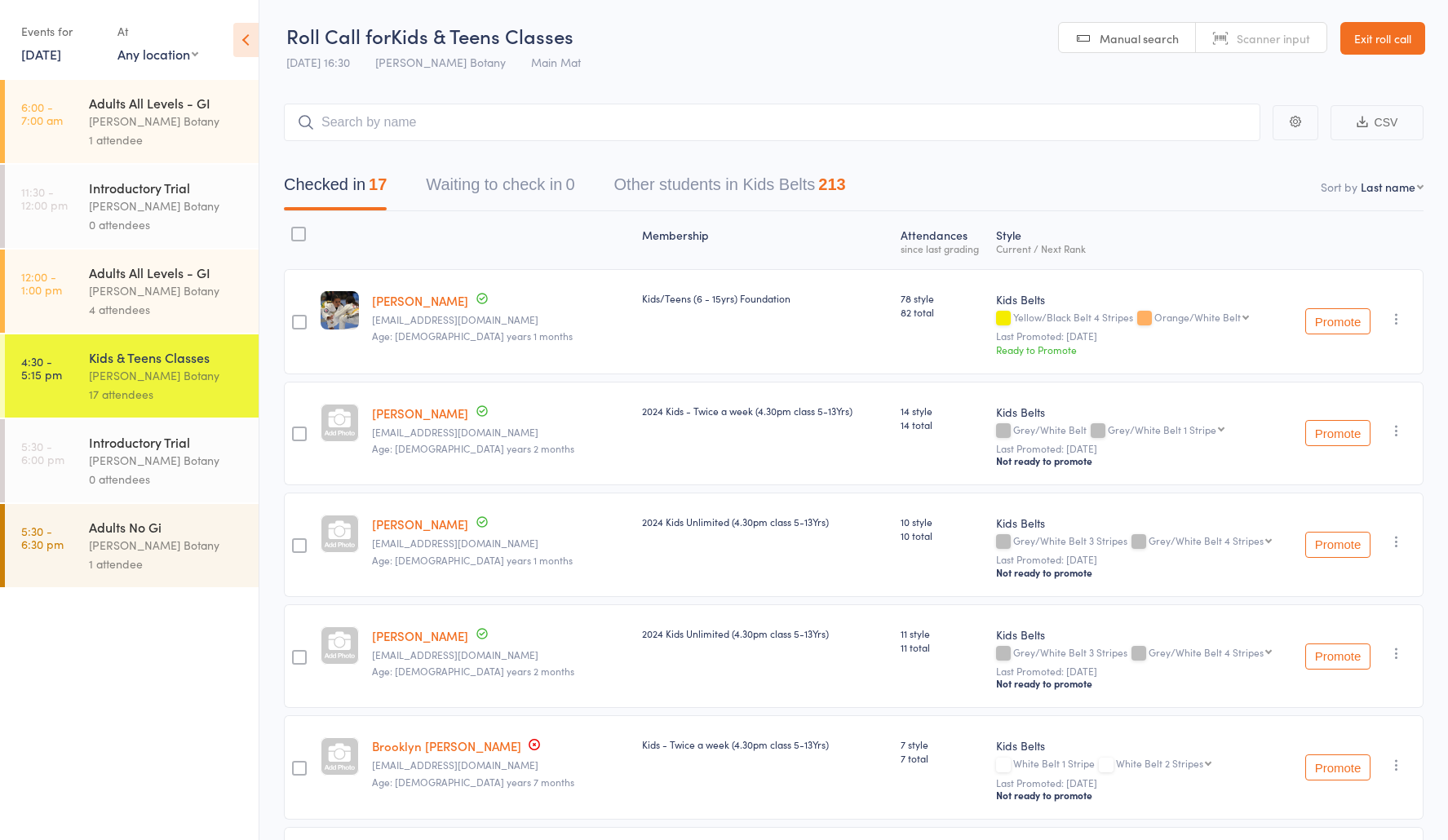
click at [159, 368] on div "[PERSON_NAME] Botany" at bounding box center [166, 375] width 155 height 18
click at [200, 461] on div "[PERSON_NAME] Botany" at bounding box center [166, 460] width 155 height 18
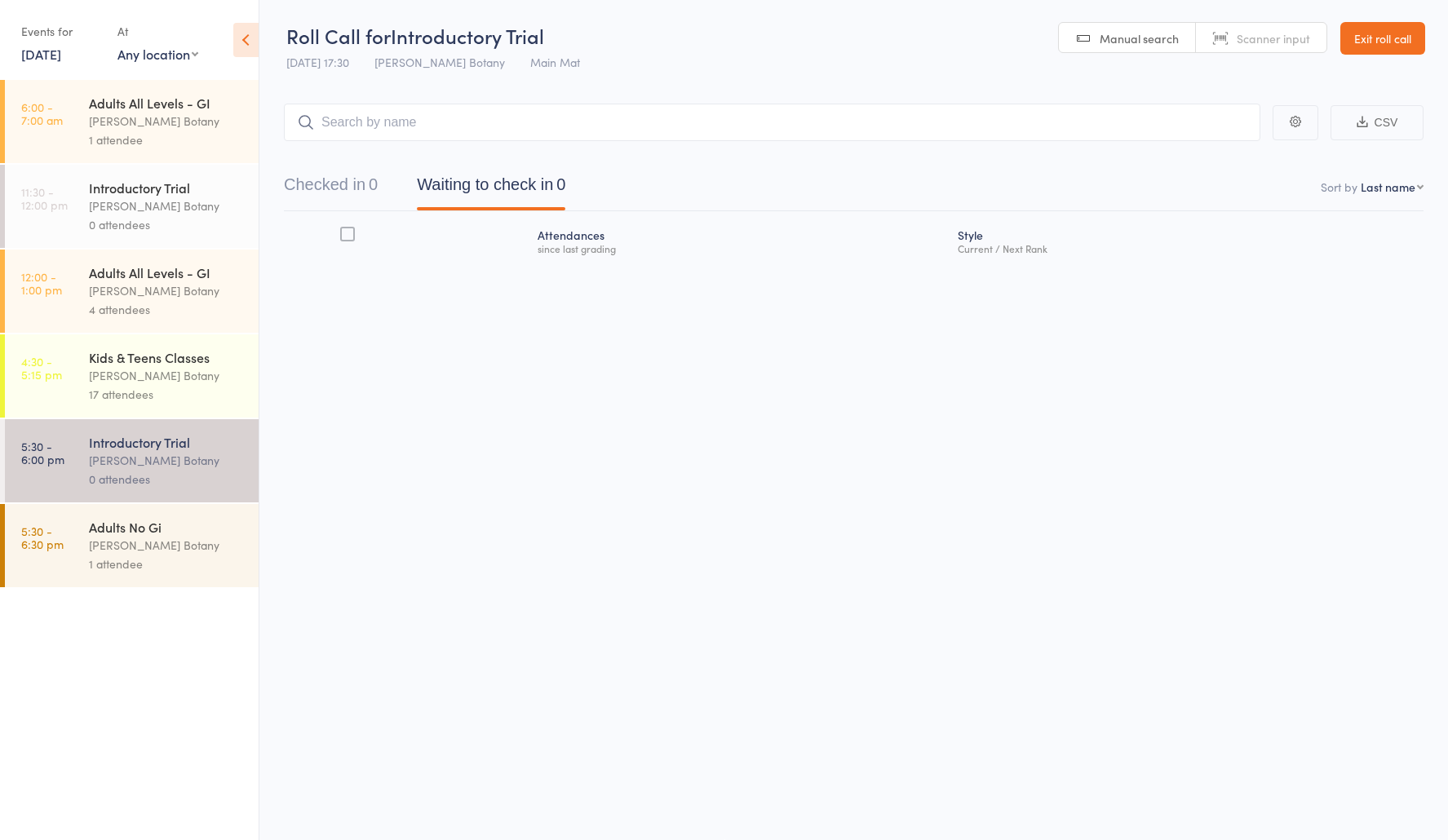
click at [54, 525] on time "5:30 - 6:30 pm" at bounding box center [42, 537] width 42 height 26
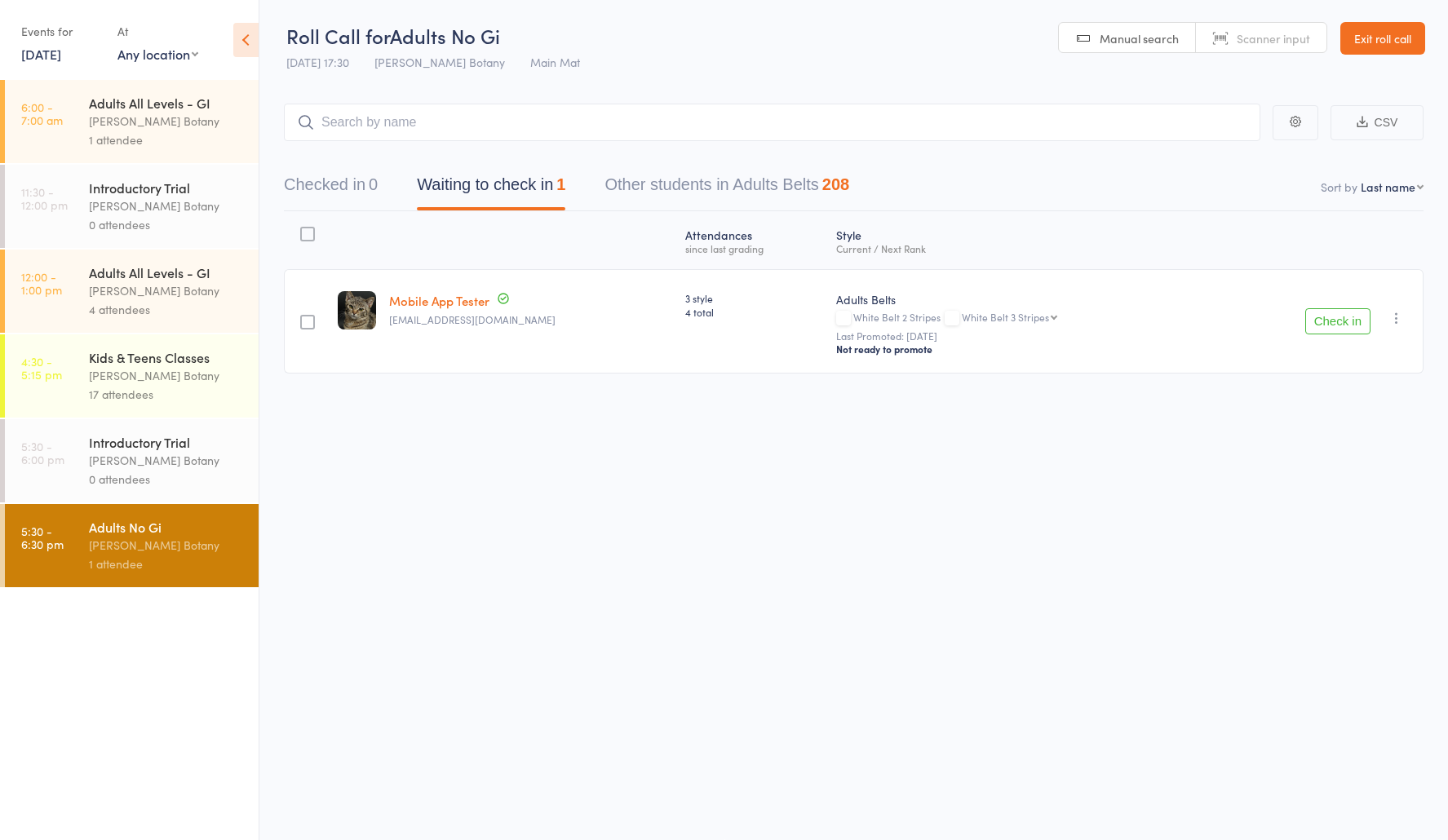
click at [212, 448] on div "Introductory Trial" at bounding box center [166, 442] width 155 height 18
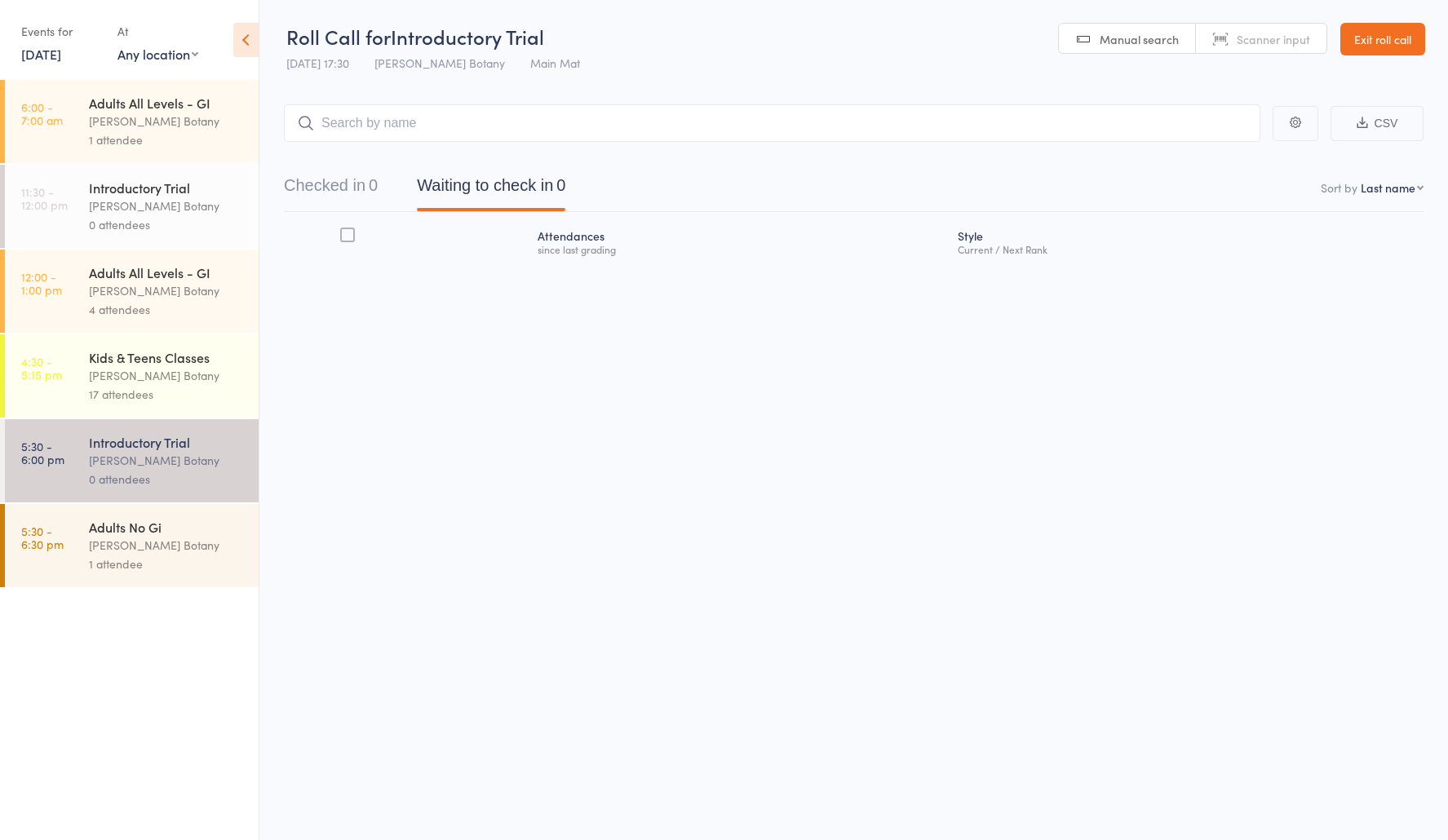
click at [204, 553] on div "[PERSON_NAME] Botany" at bounding box center [166, 544] width 155 height 18
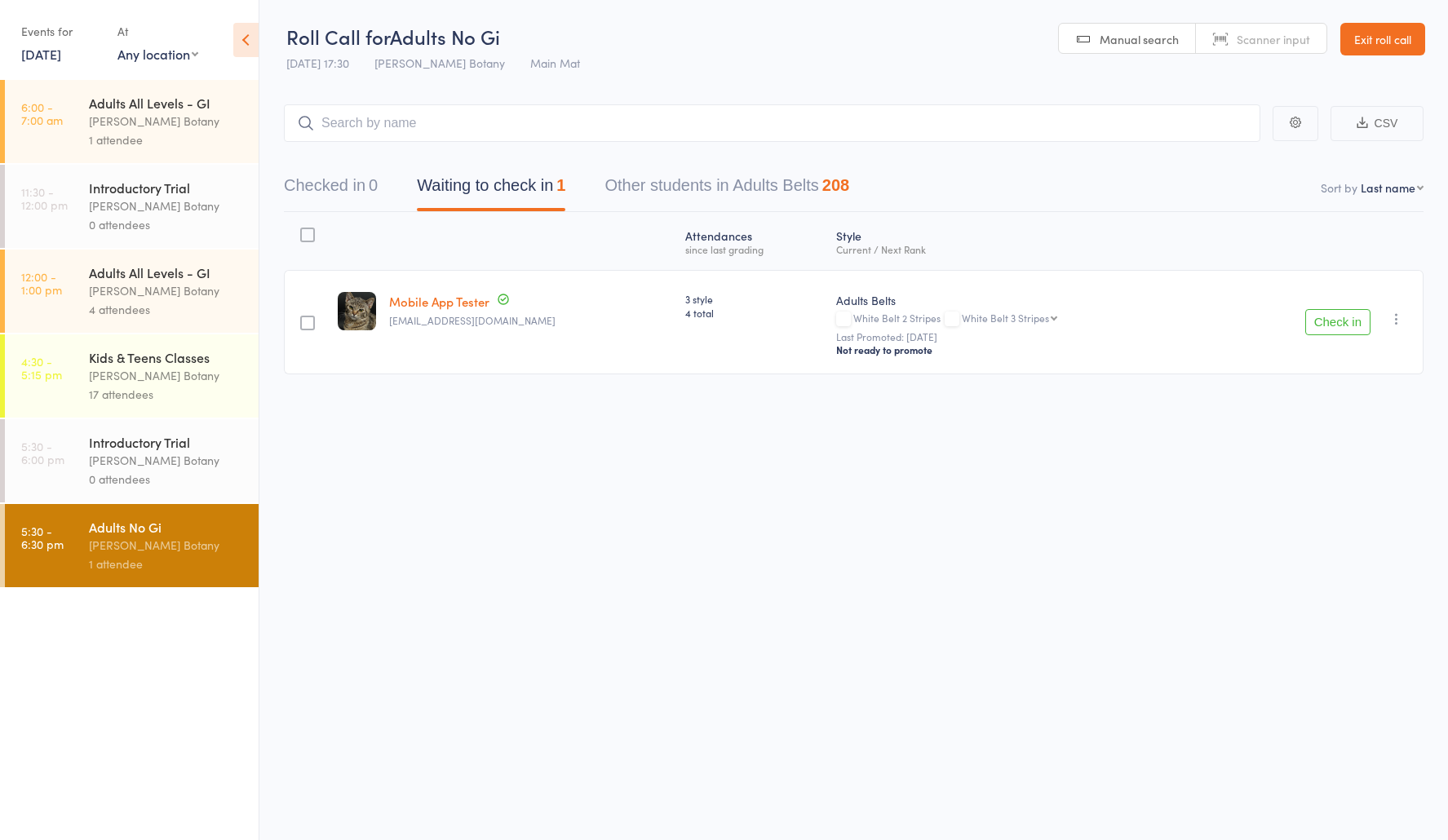
click at [537, 132] on input "search" at bounding box center [772, 123] width 976 height 38
click at [512, 442] on div "Atten­dances since last grading Style Current / Next Rank edit Mobile App Teste…" at bounding box center [854, 330] width 1140 height 235
click at [168, 534] on div "Adults No Gi" at bounding box center [166, 527] width 155 height 18
click at [139, 540] on div "[PERSON_NAME] Botany" at bounding box center [166, 544] width 155 height 18
click at [110, 502] on li "5:30 - 6:00 pm Introductory Trial [PERSON_NAME] Botany 0 attendees" at bounding box center [129, 461] width 258 height 85
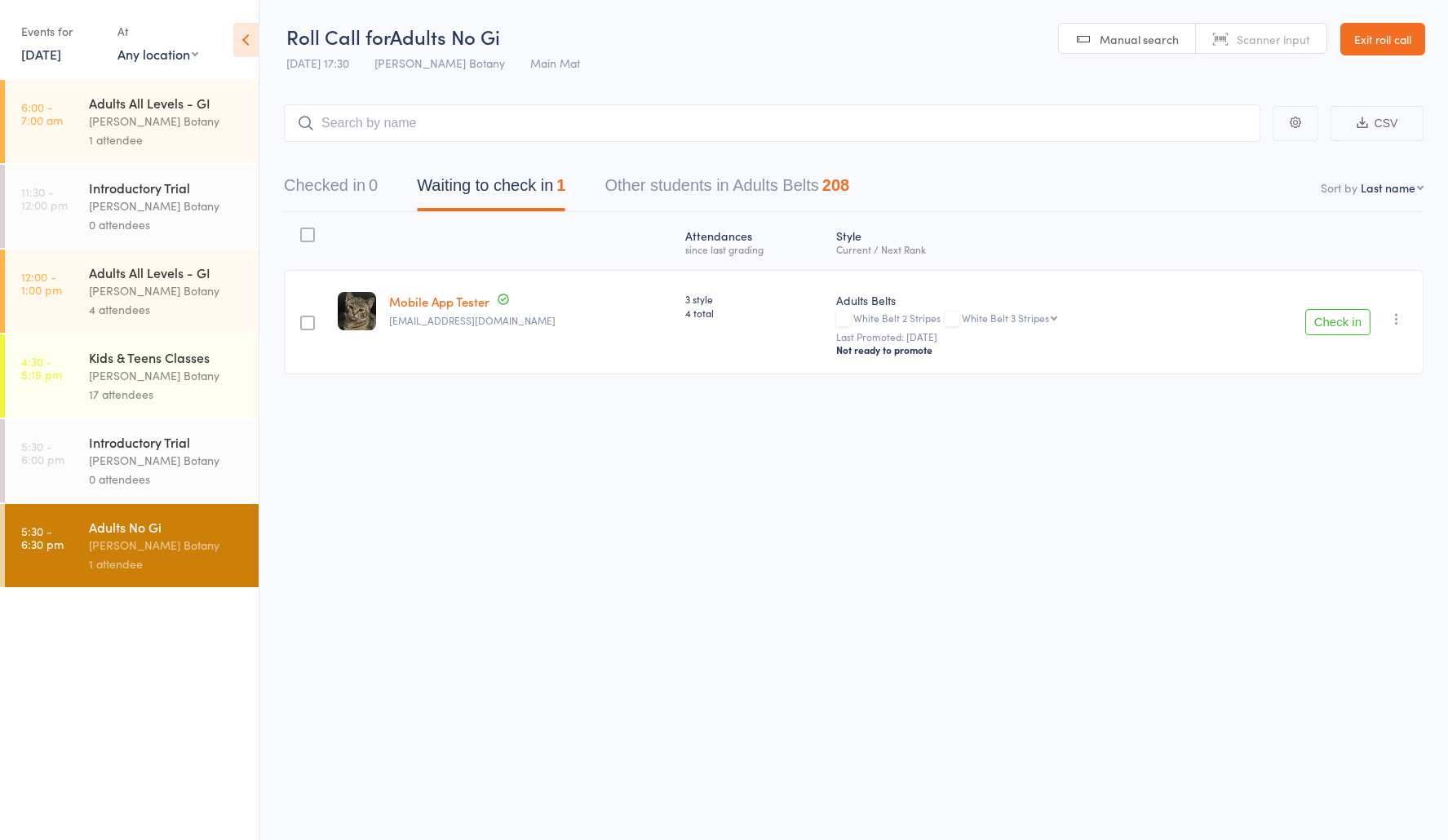
click at [123, 521] on div "Adults No Gi" at bounding box center [166, 527] width 155 height 18
click at [402, 190] on div "Checked in 0 Waiting to check in 1 Other students in Adults Belts 208" at bounding box center [566, 189] width 604 height 43
click at [292, 193] on button "Checked in 0" at bounding box center [330, 189] width 94 height 43
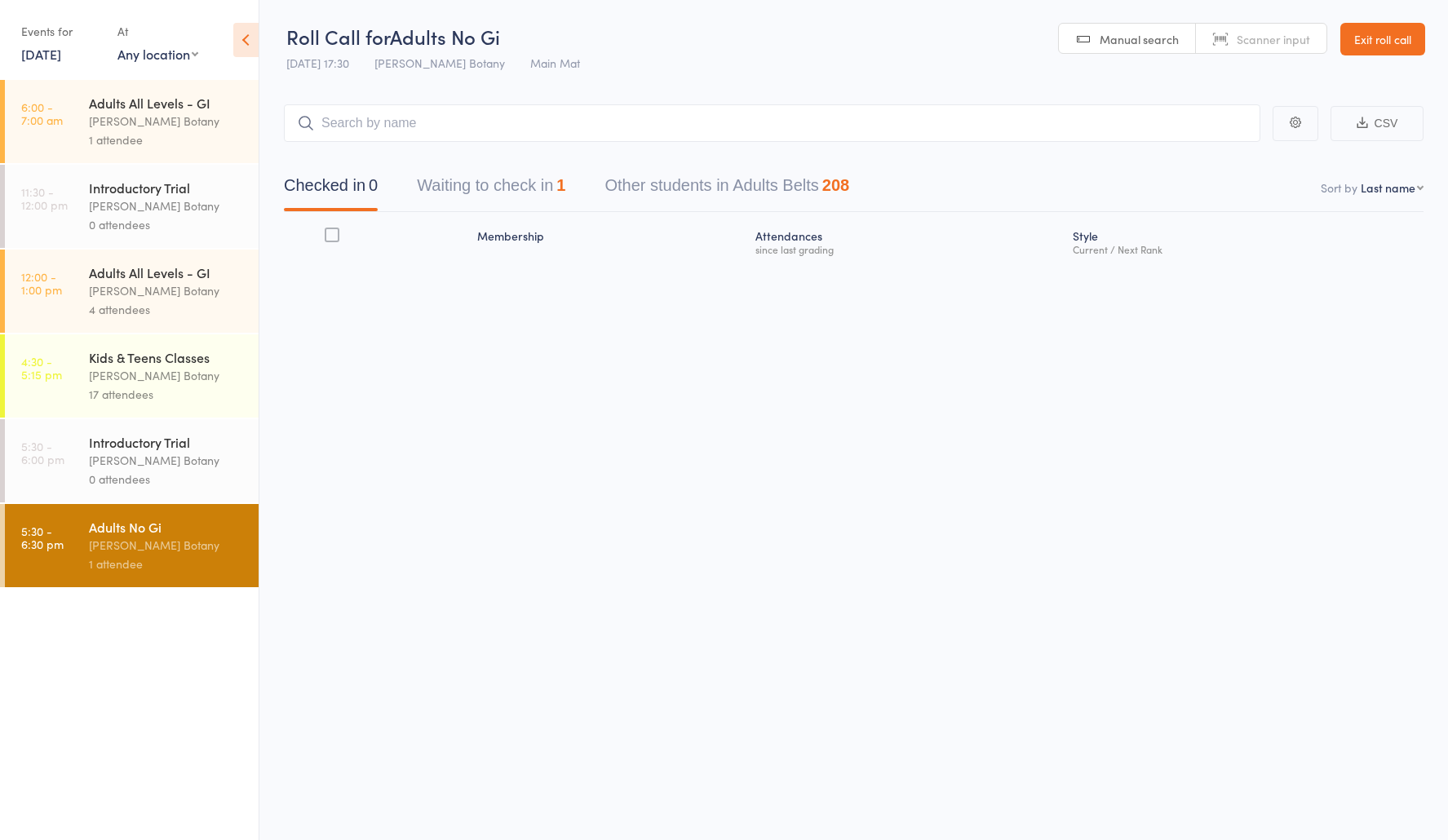
click at [507, 183] on button "Waiting to check in 1" at bounding box center [491, 189] width 148 height 43
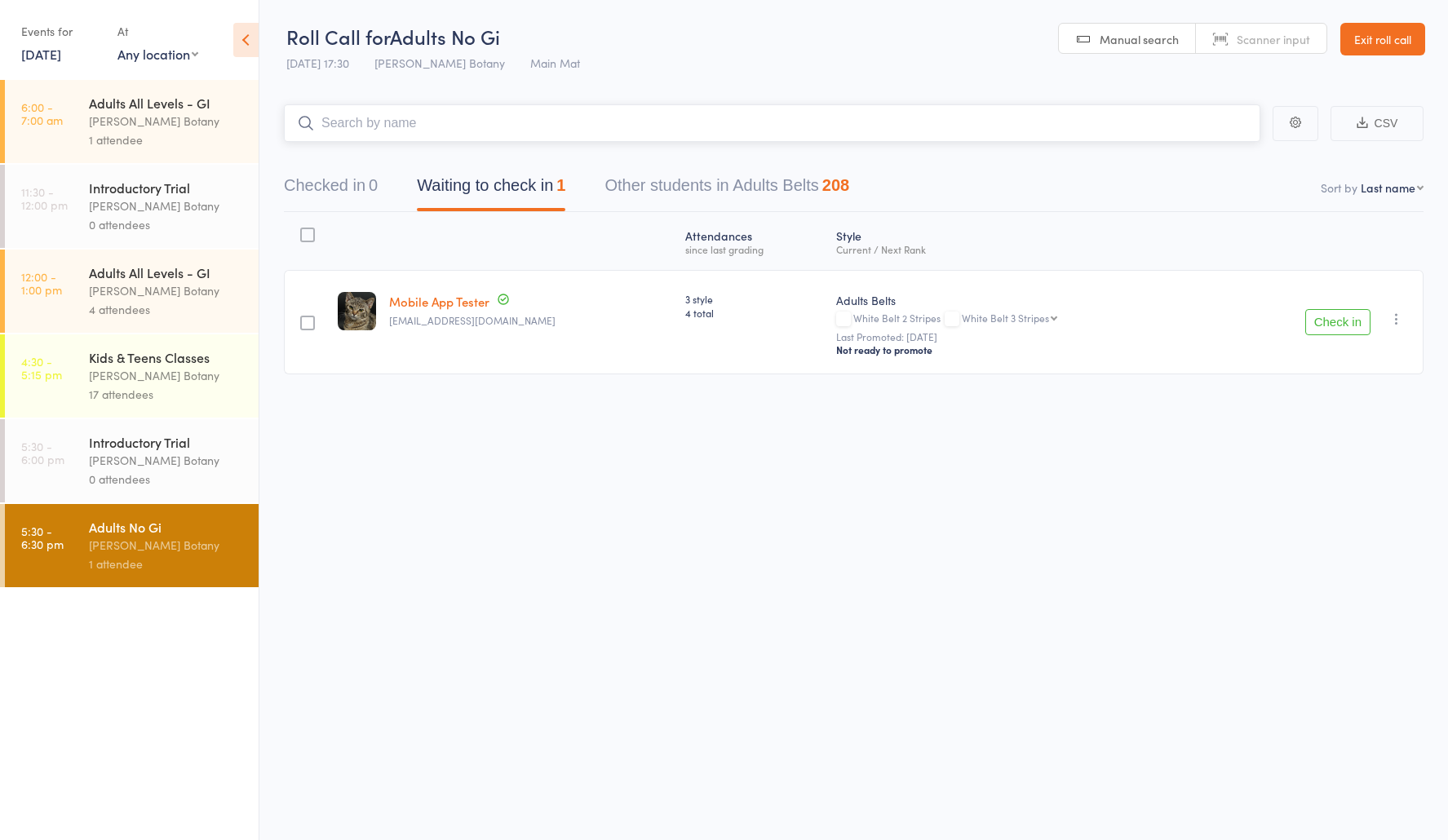
click at [437, 124] on input "search" at bounding box center [772, 123] width 976 height 38
click at [40, 54] on link "[DATE]" at bounding box center [41, 54] width 40 height 18
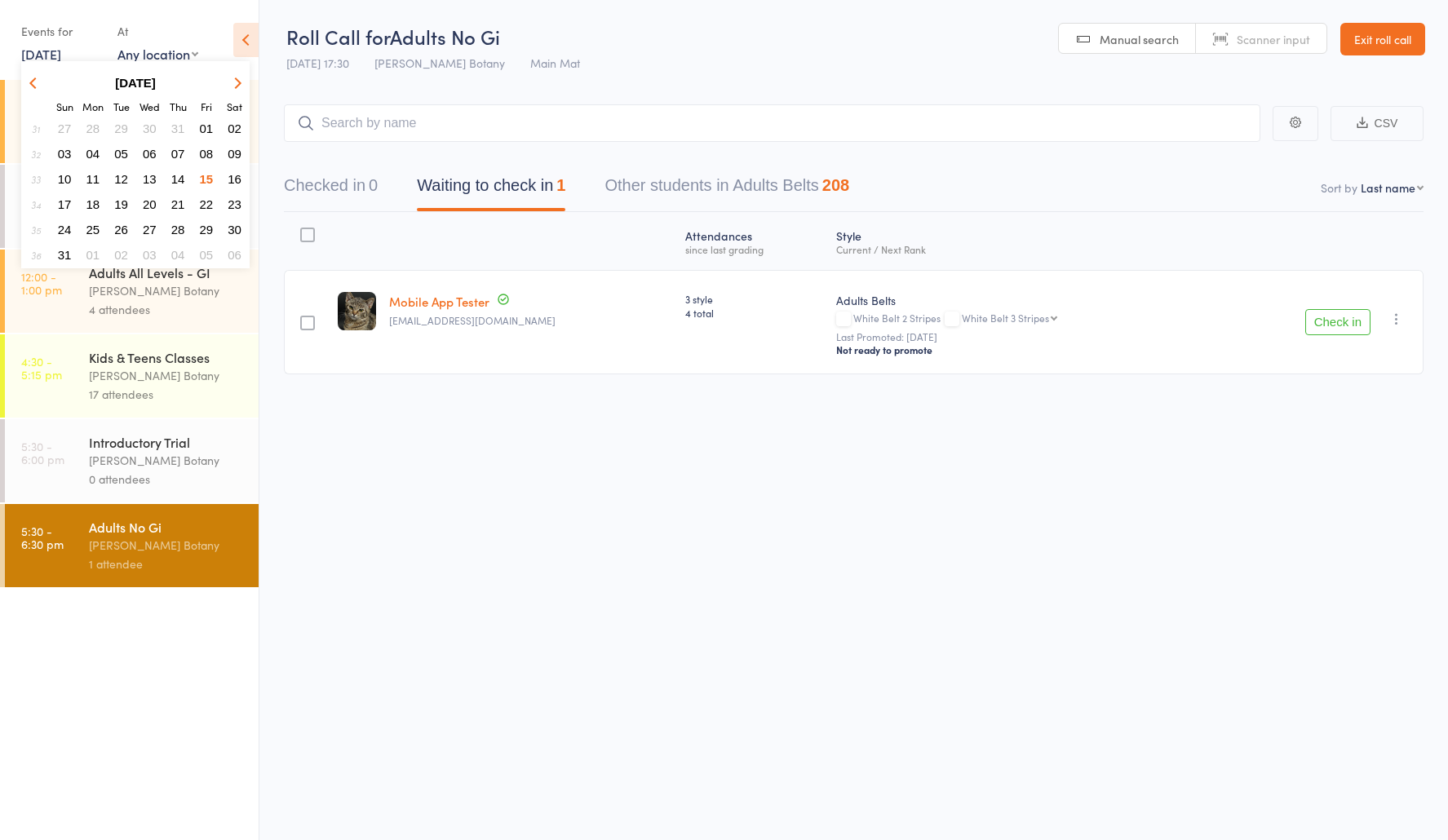
click at [231, 180] on span "16" at bounding box center [234, 179] width 14 height 14
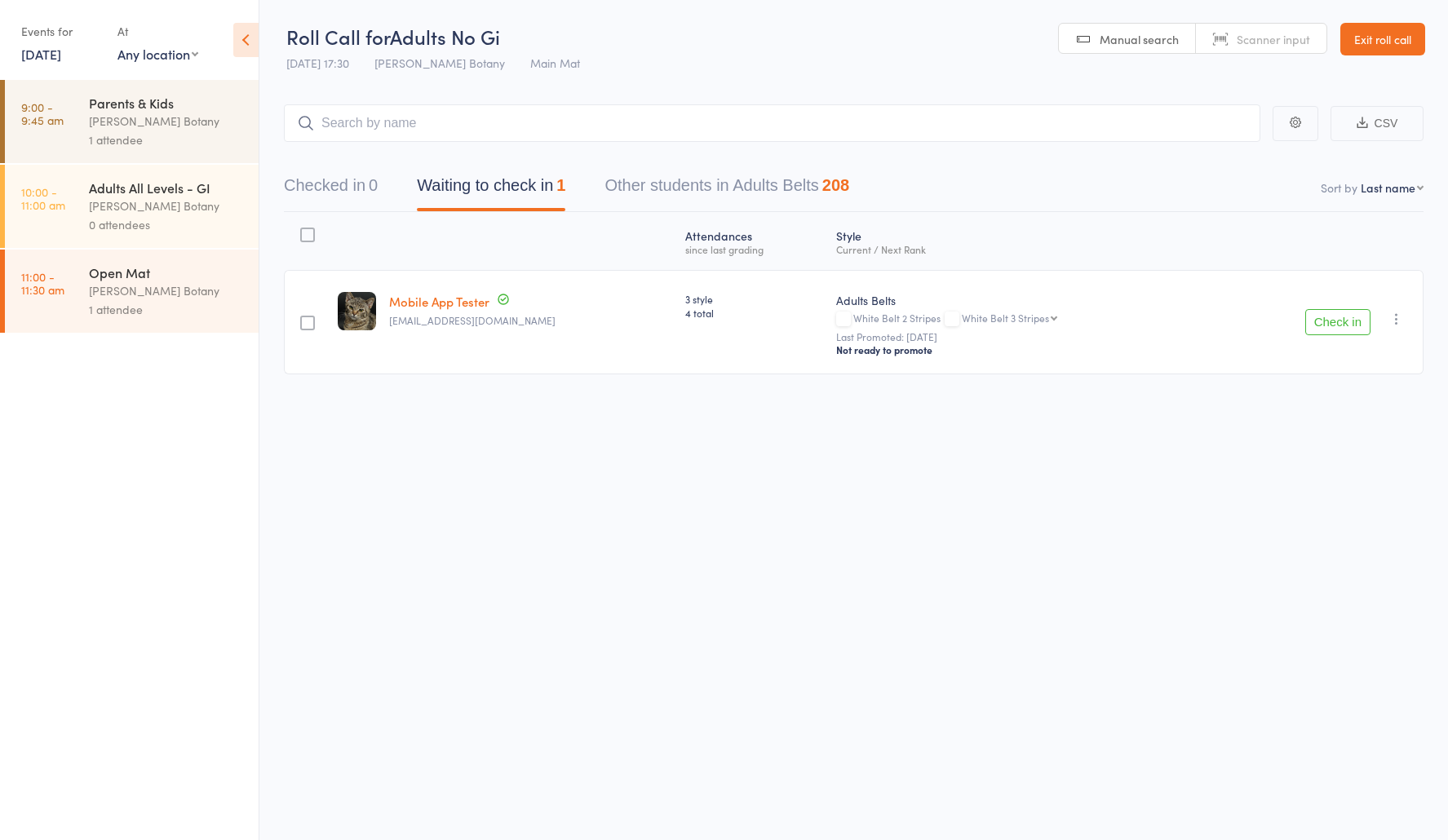
click at [1387, 32] on link "Exit roll call" at bounding box center [1382, 39] width 85 height 32
